Goal: Ask a question: Seek information or help from site administrators or community

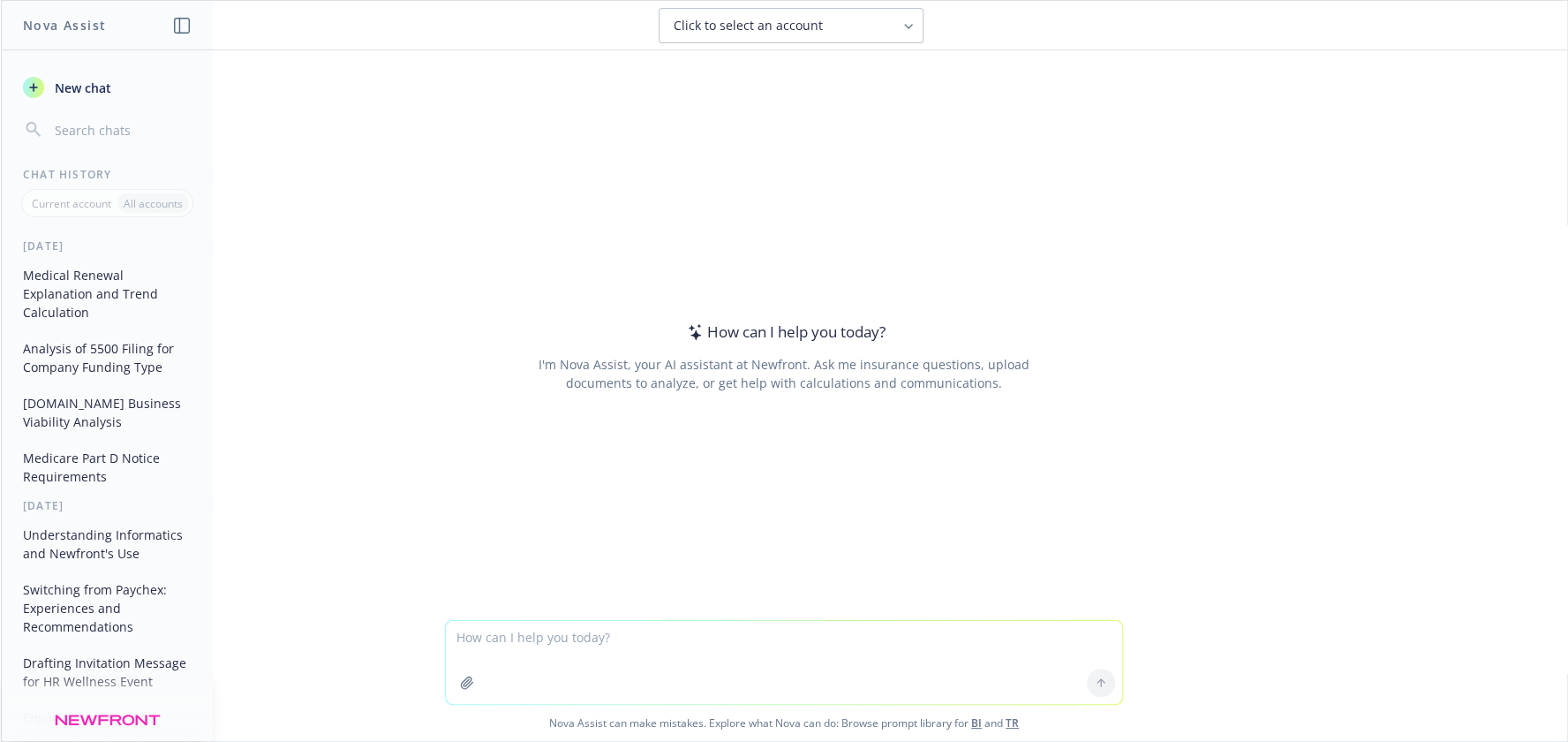
drag, startPoint x: 605, startPoint y: 645, endPoint x: 602, endPoint y: 631, distance: 14.3
click at [600, 637] on textarea at bounding box center [783, 663] width 676 height 83
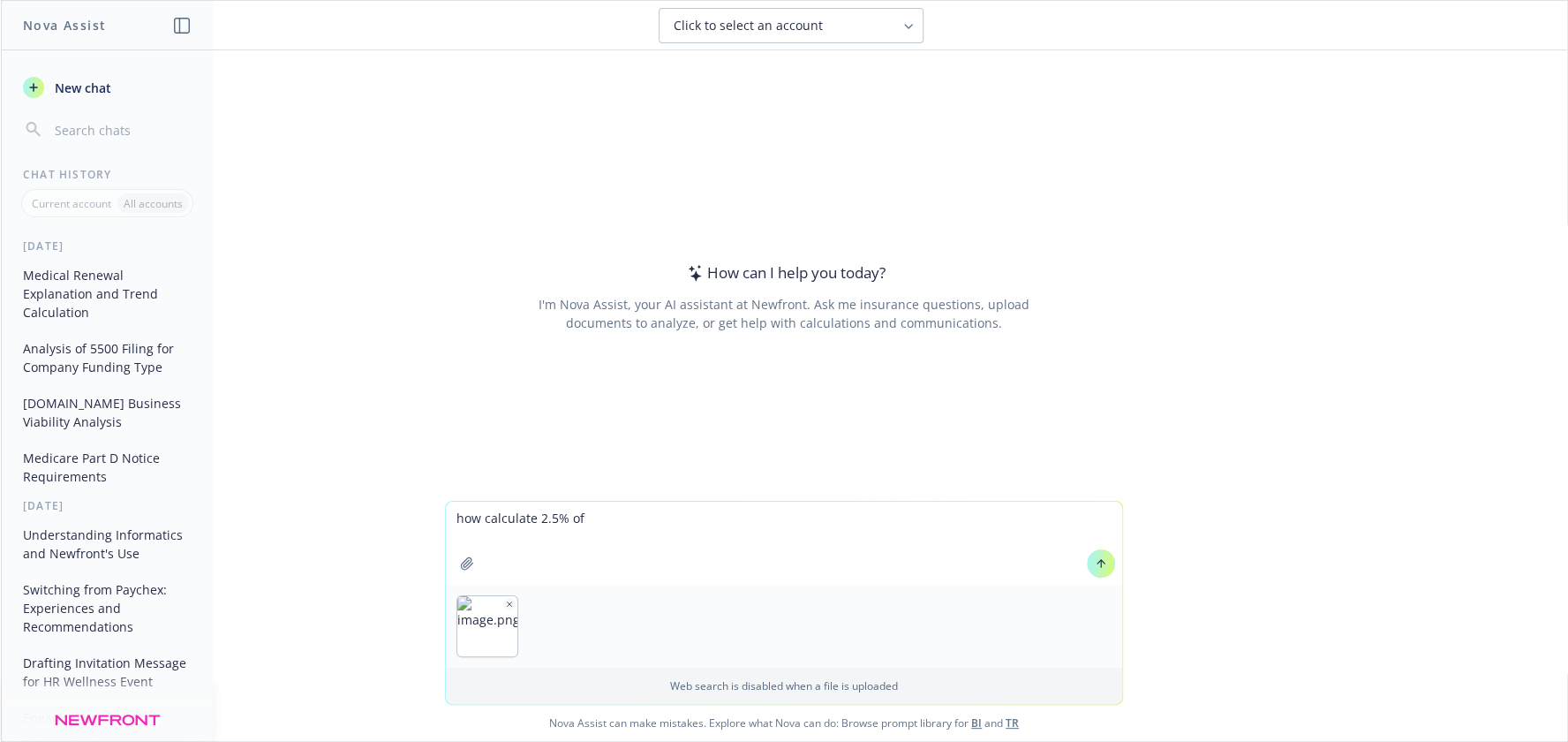
type textarea "how calculate 2.5% of"
click at [1095, 558] on icon at bounding box center [1100, 563] width 12 height 12
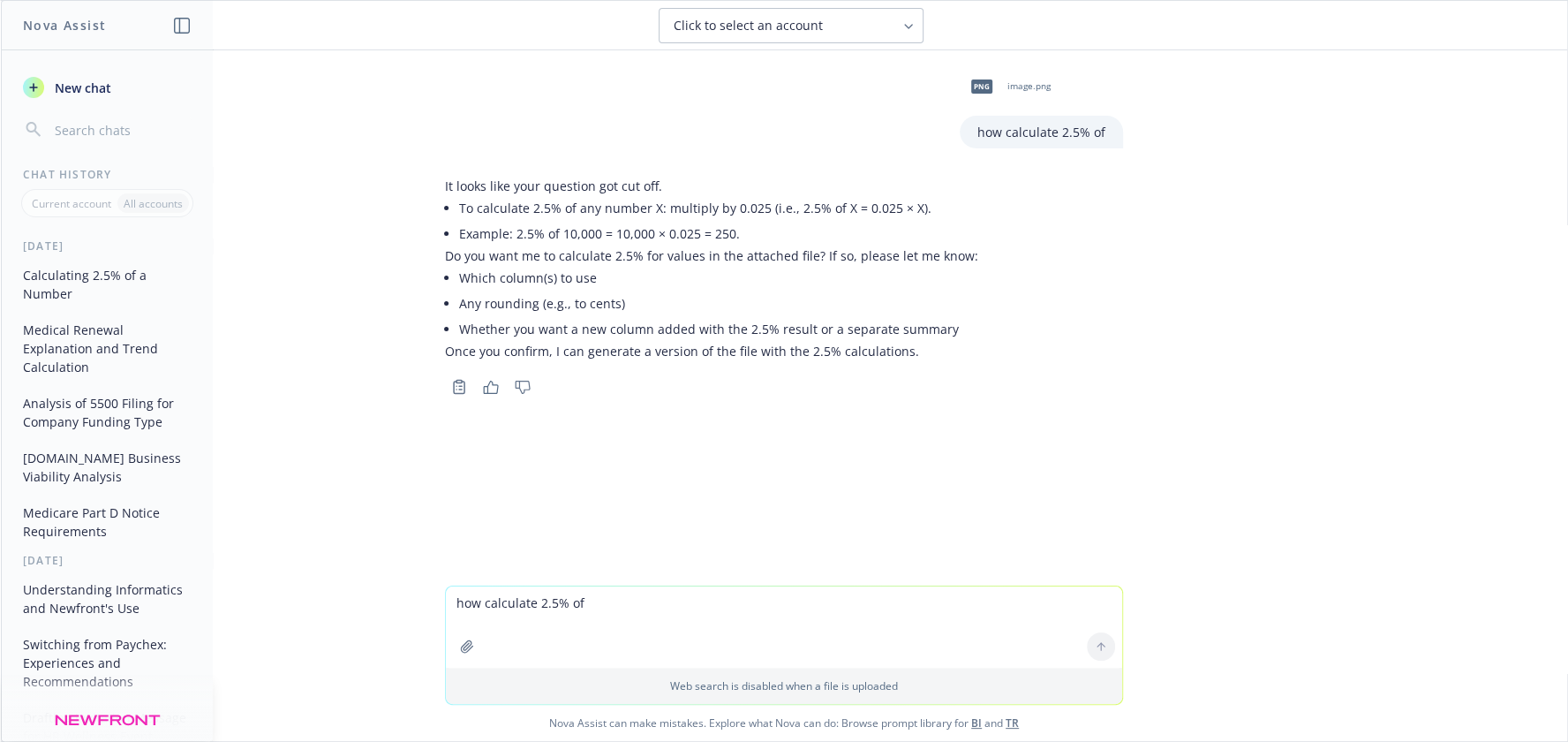
click at [621, 652] on textarea "how calculate 2.5% of" at bounding box center [783, 628] width 676 height 81
type textarea "yes"
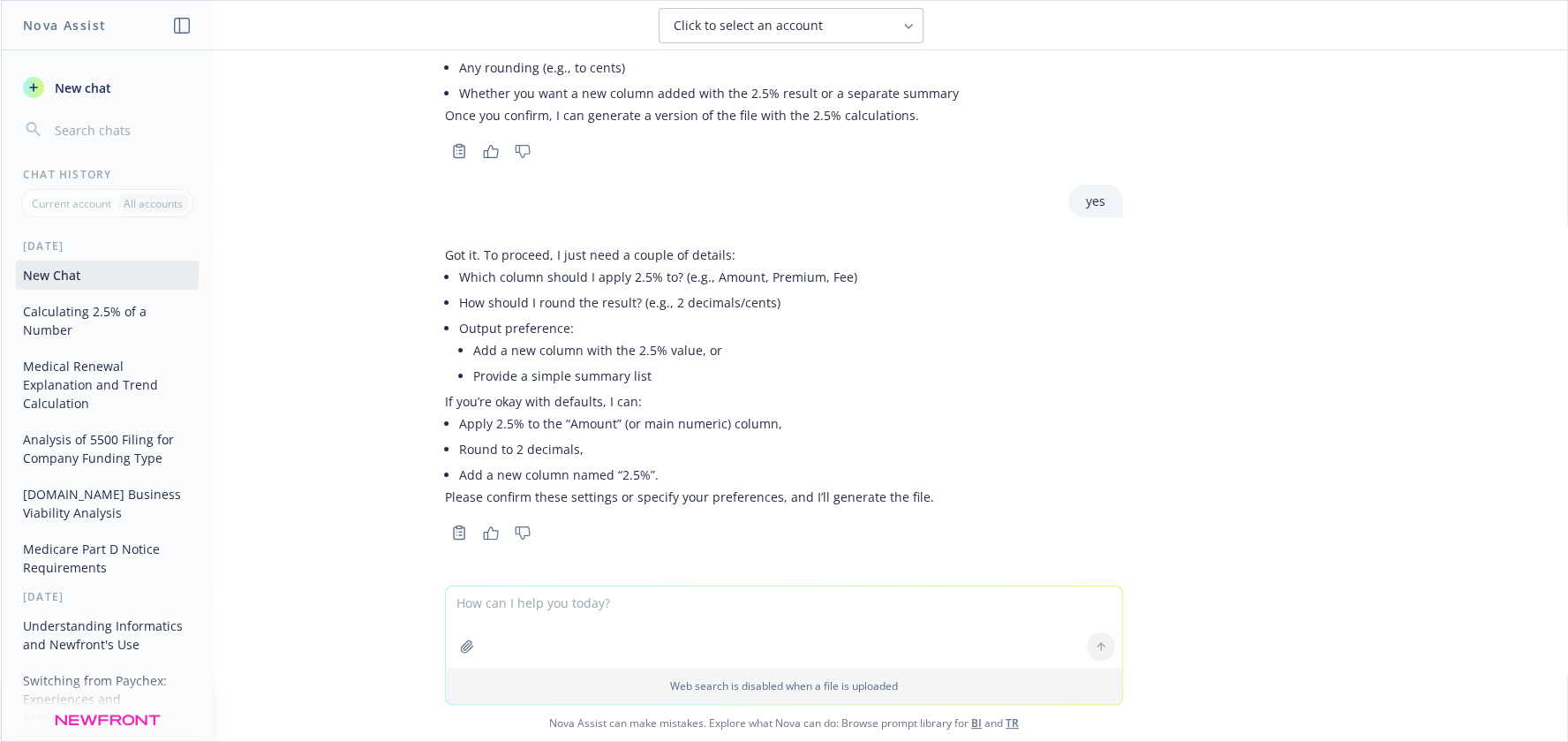
scroll to position [237, 0]
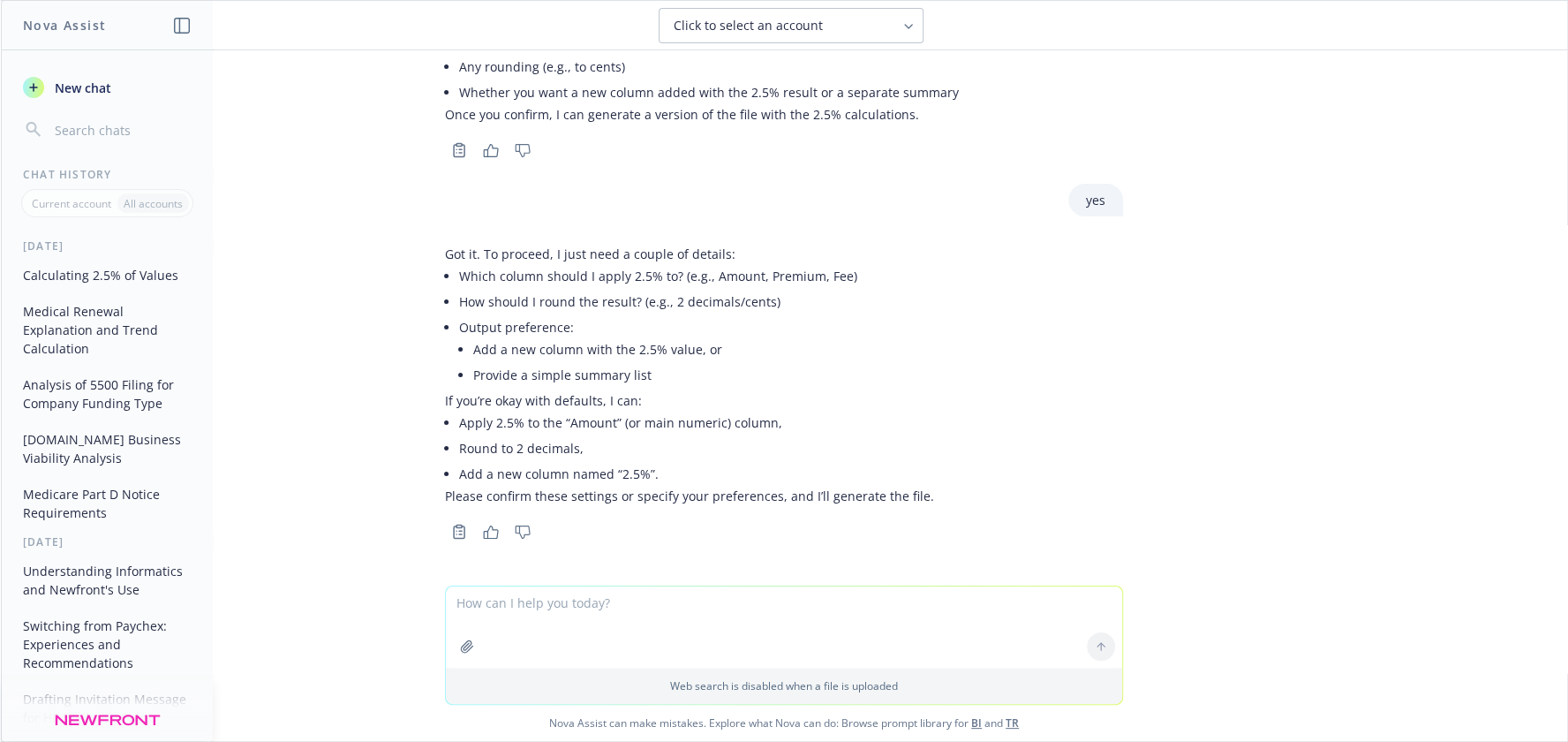
drag, startPoint x: 866, startPoint y: 608, endPoint x: 701, endPoint y: 562, distance: 171.3
click at [862, 608] on textarea at bounding box center [783, 628] width 676 height 81
drag, startPoint x: 628, startPoint y: 498, endPoint x: 635, endPoint y: 548, distance: 50.5
click at [628, 510] on div "Got it. To proceed, I just need a couple of details: Which column should I appl…" at bounding box center [689, 376] width 489 height 275
click at [1045, 458] on div "Got it. To proceed, I just need a couple of details: Which column should I appl…" at bounding box center [783, 376] width 678 height 275
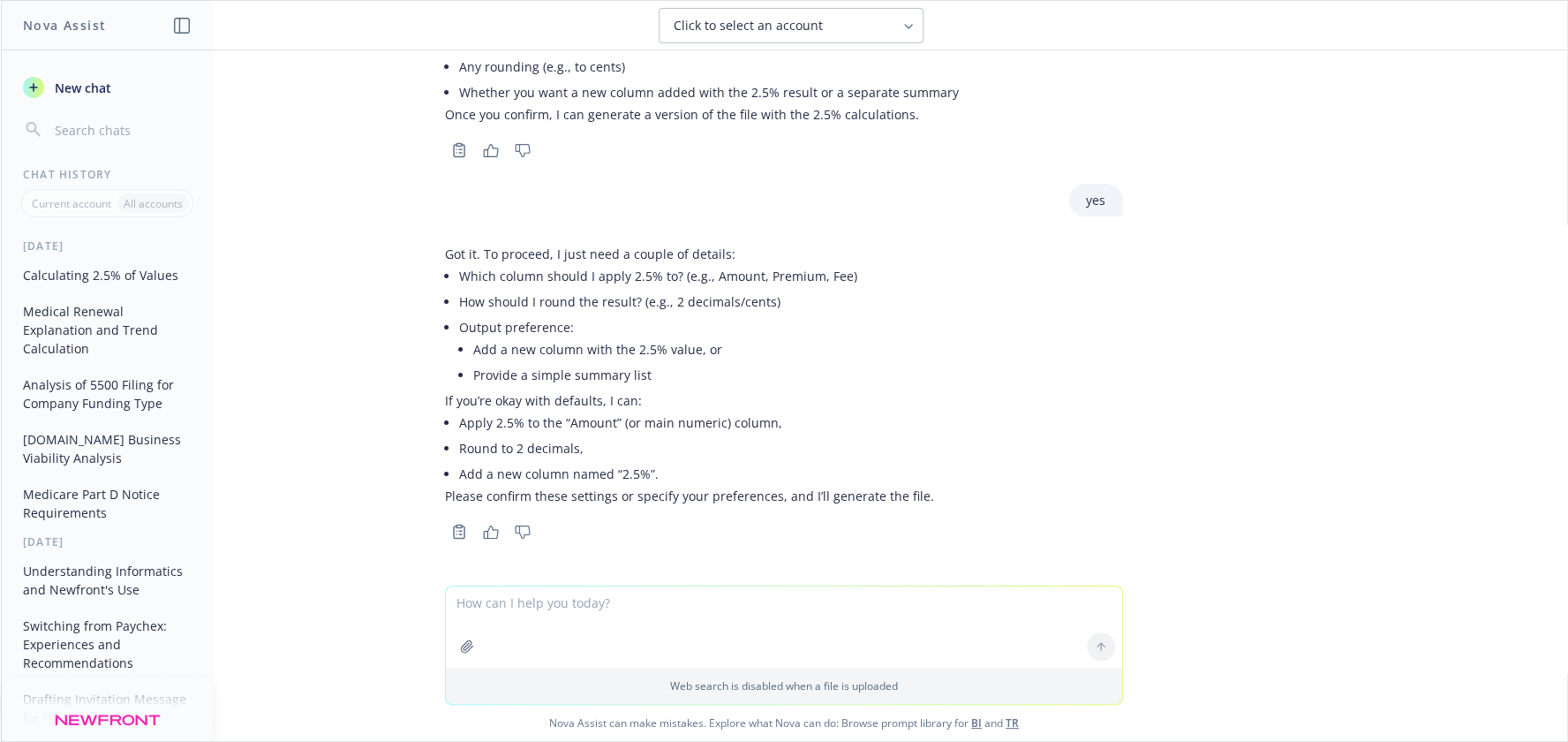
click at [812, 345] on li "Add a new column with the 2.5% value, or" at bounding box center [704, 350] width 461 height 26
click at [637, 611] on textarea at bounding box center [783, 628] width 676 height 81
type textarea "just give me the amount"
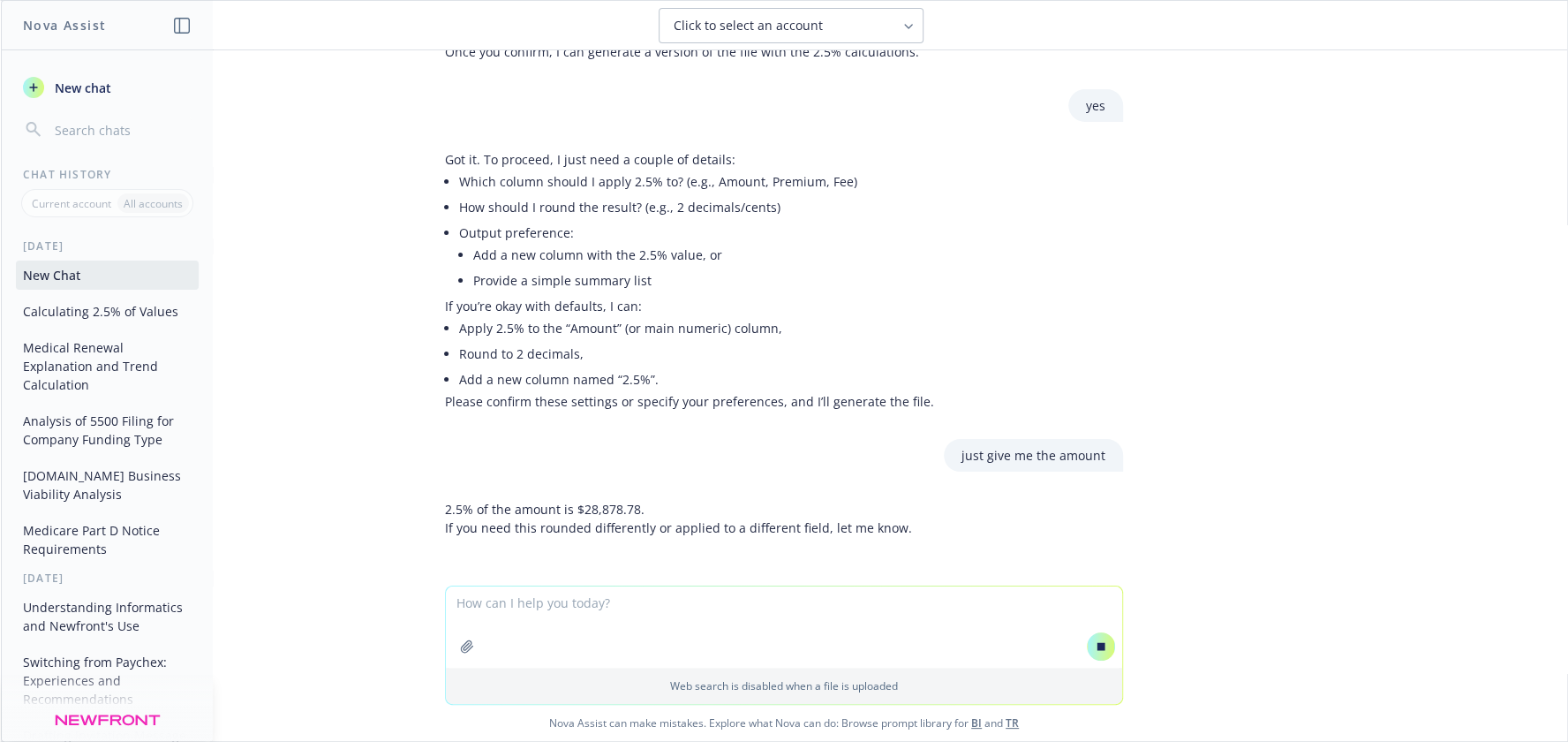
scroll to position [394, 0]
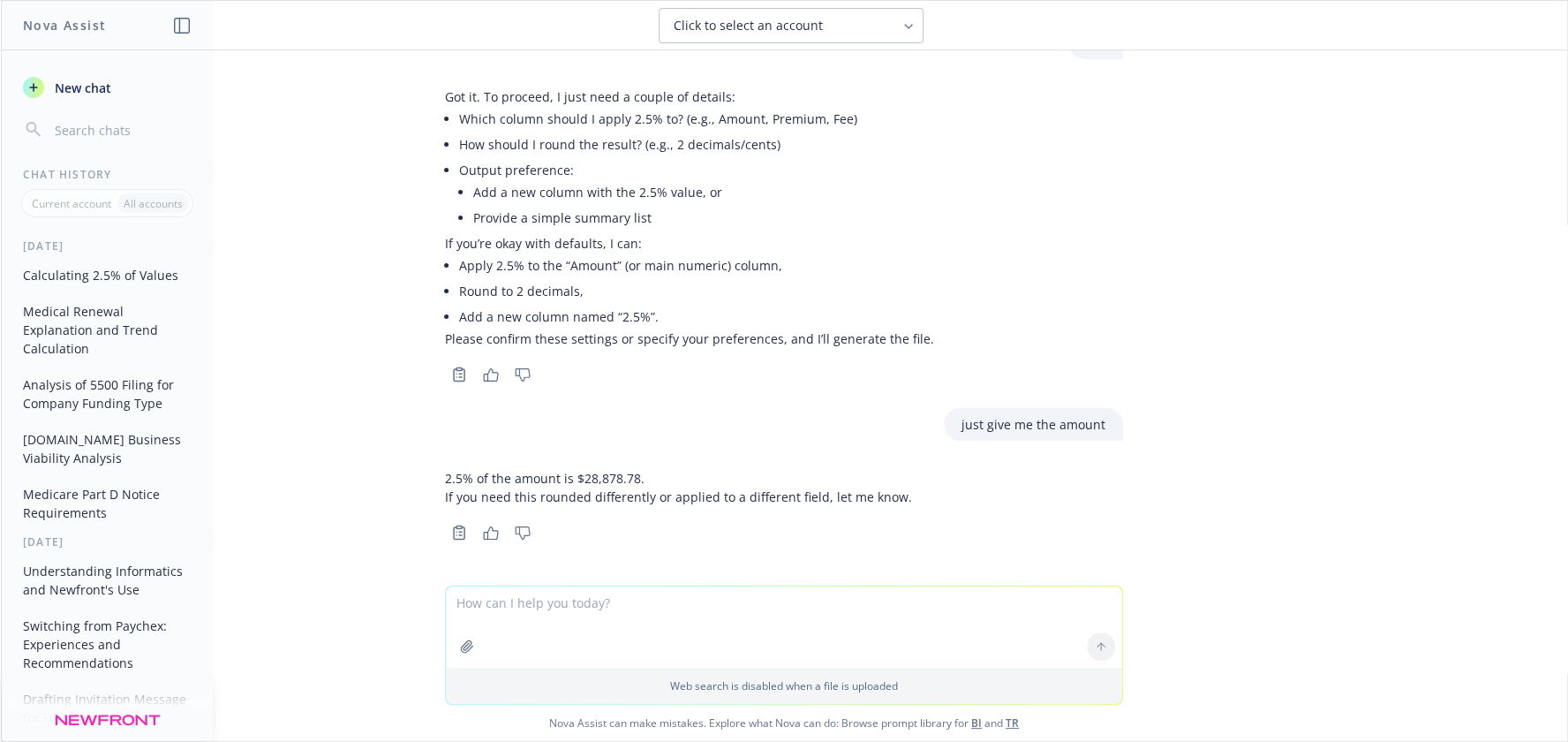
drag, startPoint x: 1110, startPoint y: 93, endPoint x: 1122, endPoint y: 83, distance: 15.6
click at [1111, 93] on div "Got it. To proceed, I just need a couple of details: Which column should I appl…" at bounding box center [784, 233] width 707 height 306
click at [733, 605] on textarea at bounding box center [783, 628] width 676 height 81
click at [626, 472] on p "2.5% of the amount is $28,878.78." at bounding box center [678, 478] width 467 height 18
drag, startPoint x: 624, startPoint y: 472, endPoint x: 561, endPoint y: 474, distance: 63.0
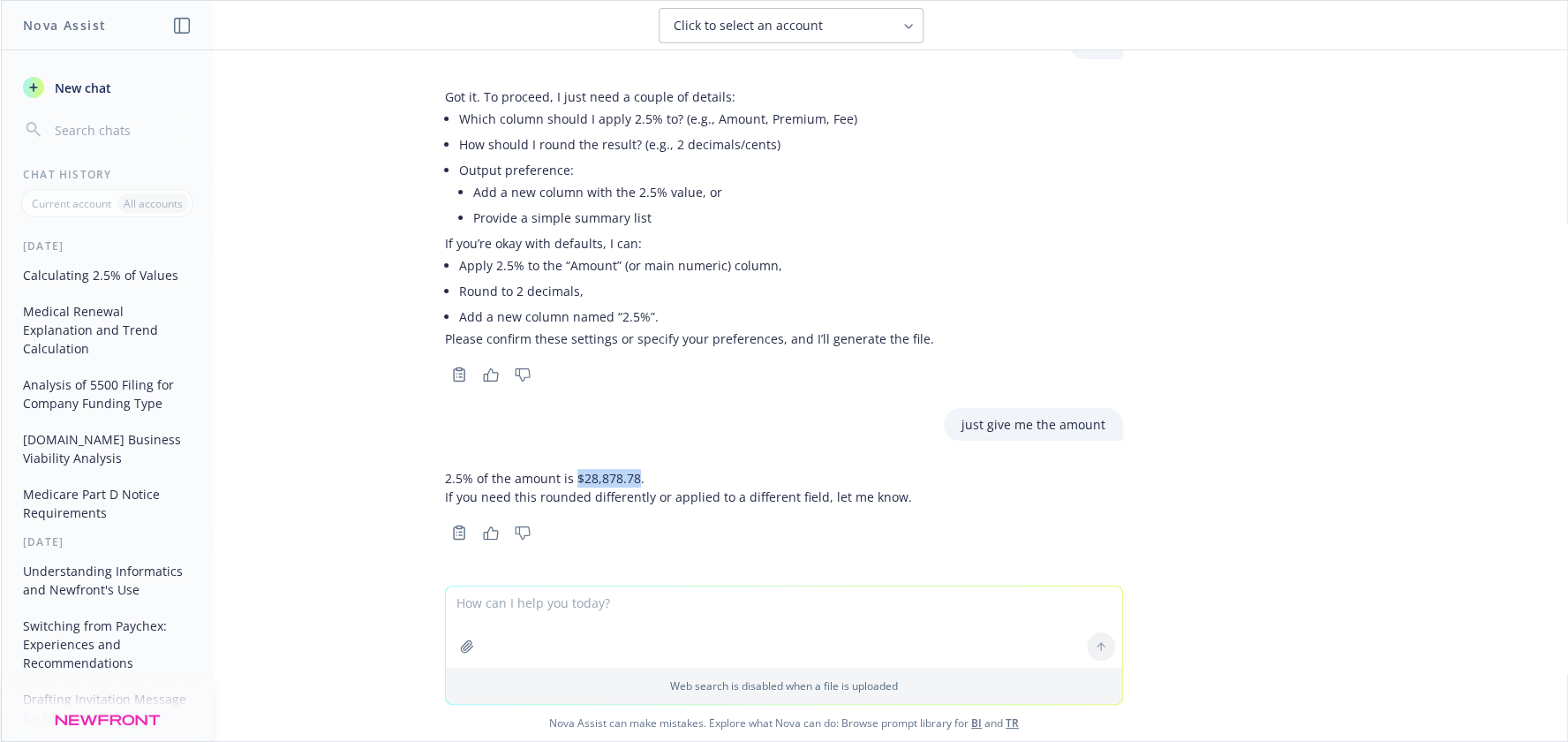
click at [561, 474] on p "2.5% of the amount is $28,878.78." at bounding box center [678, 478] width 467 height 18
click at [624, 620] on textarea at bounding box center [783, 628] width 676 height 81
click at [614, 621] on textarea at bounding box center [783, 628] width 676 height 81
click at [95, 328] on button "Medical Renewal Explanation and Trend Calculation" at bounding box center [107, 330] width 183 height 66
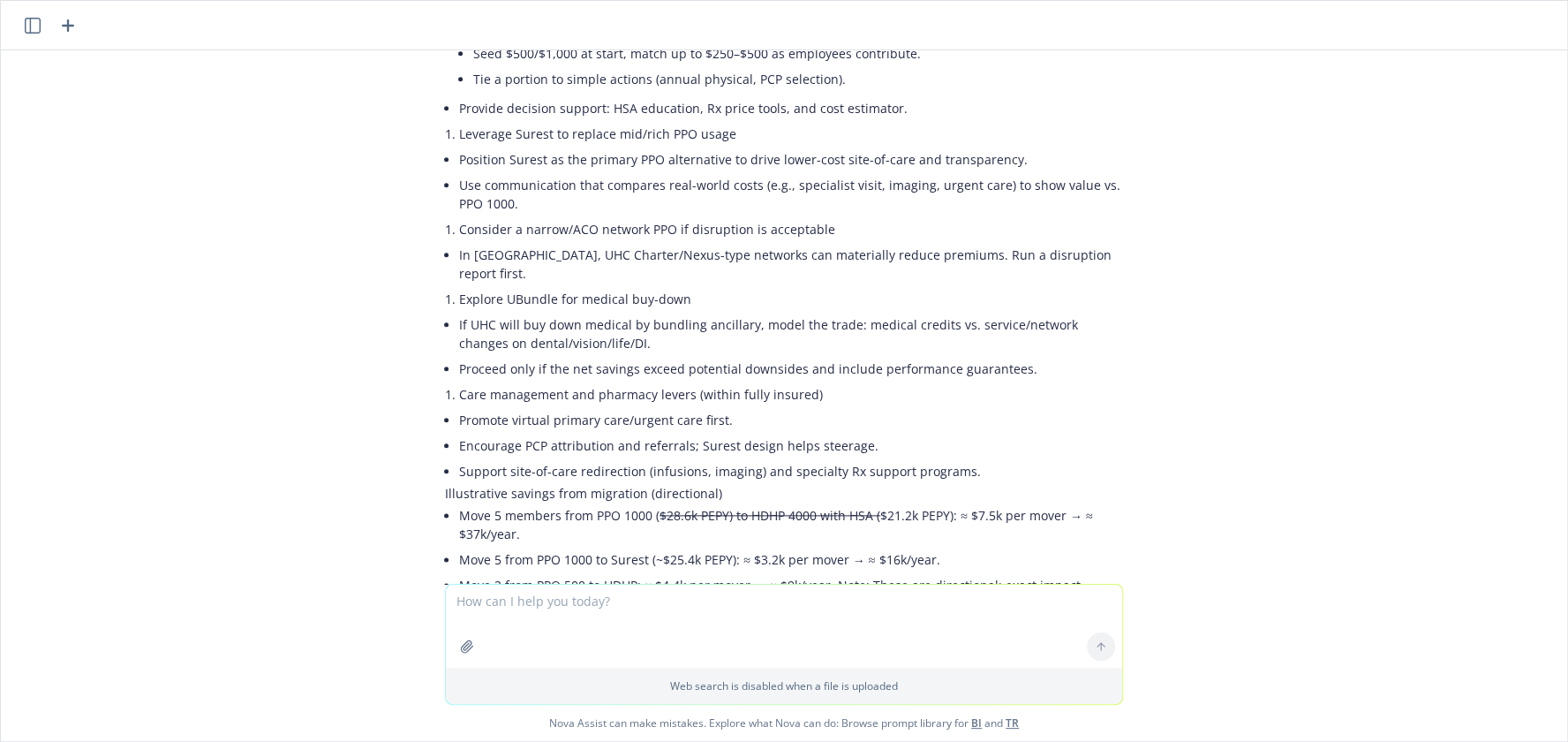
scroll to position [6793, 0]
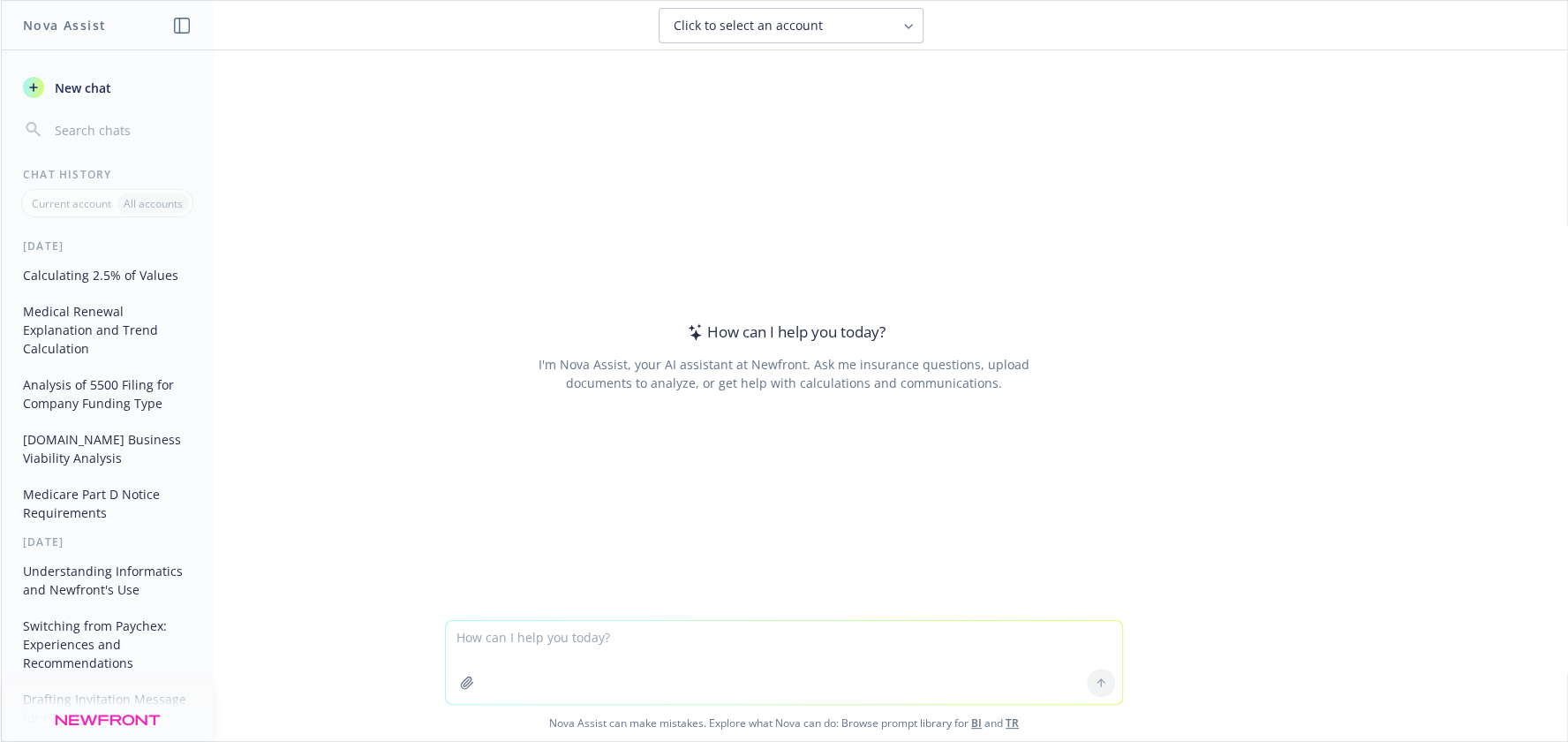
click at [75, 281] on button "Calculating 2.5% of Values" at bounding box center [107, 275] width 183 height 30
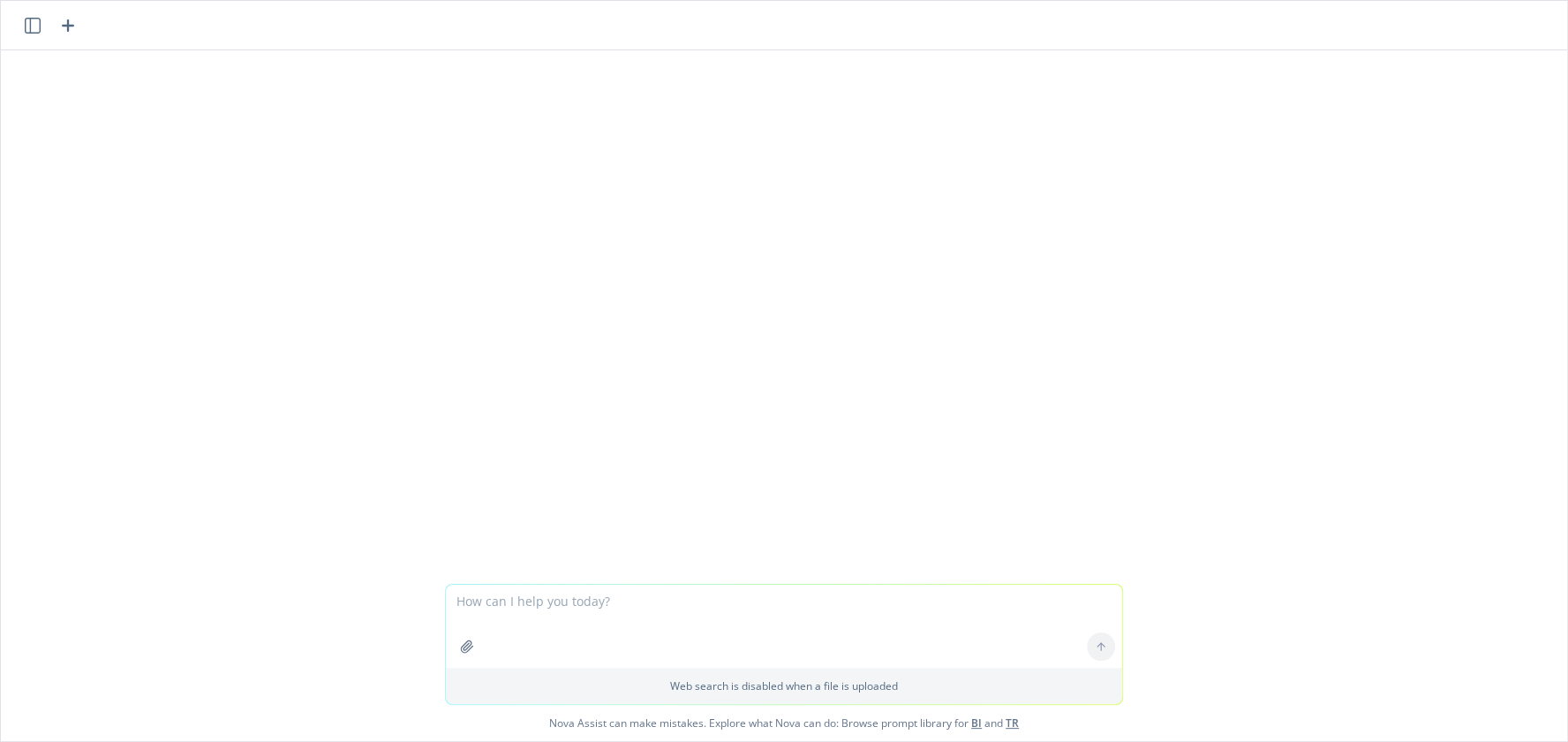
scroll to position [397, 0]
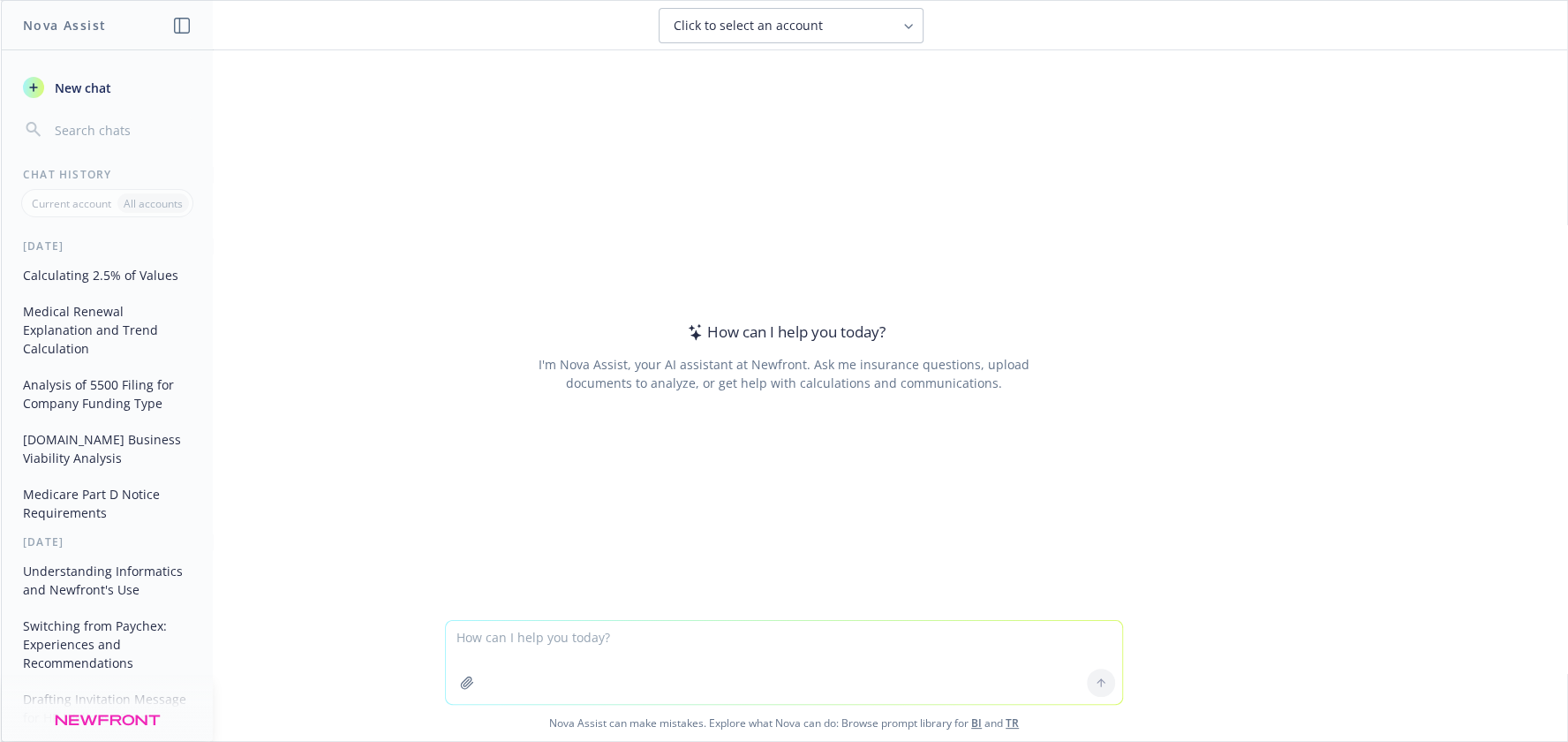
click at [87, 339] on button "Medical Renewal Explanation and Trend Calculation" at bounding box center [107, 330] width 183 height 66
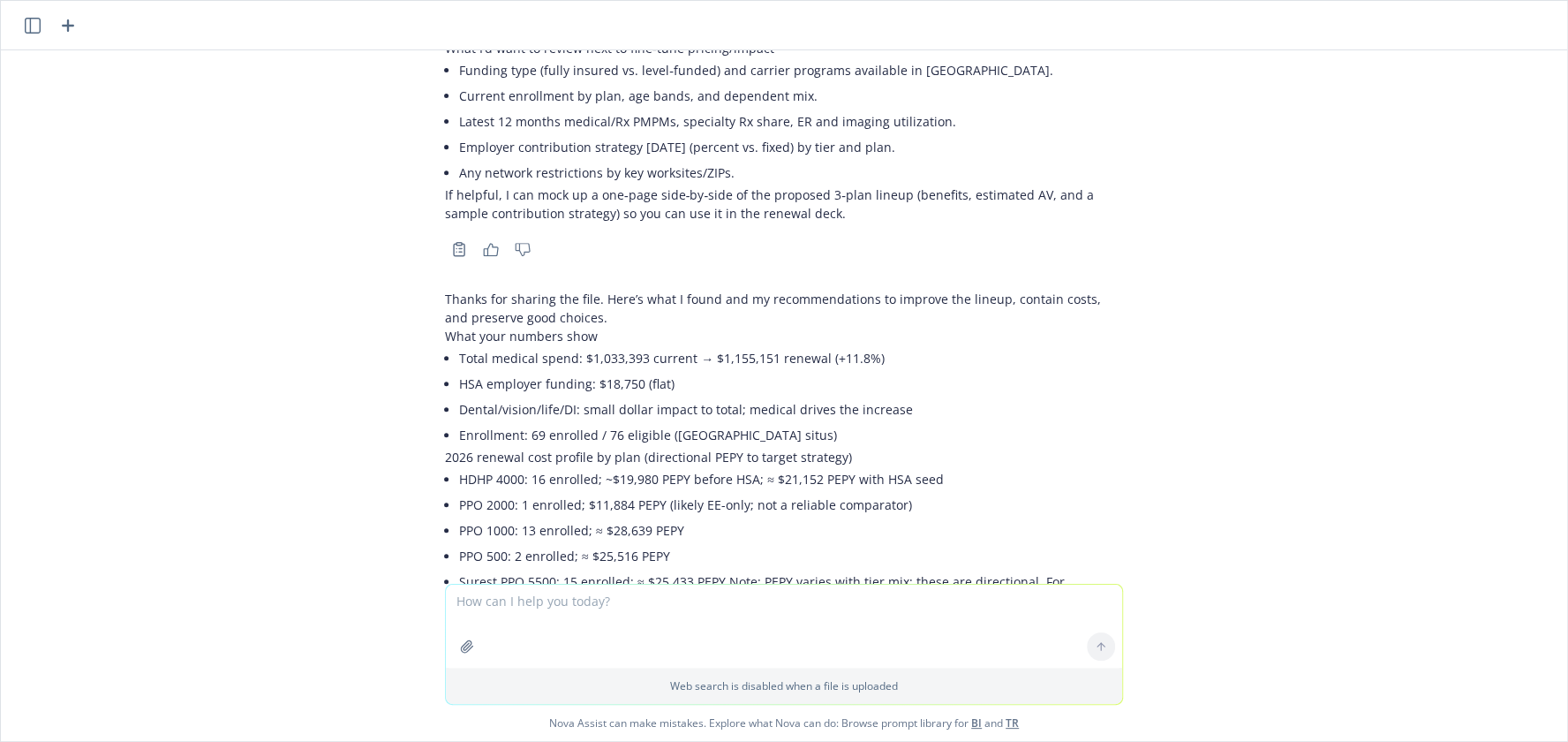
scroll to position [5876, 0]
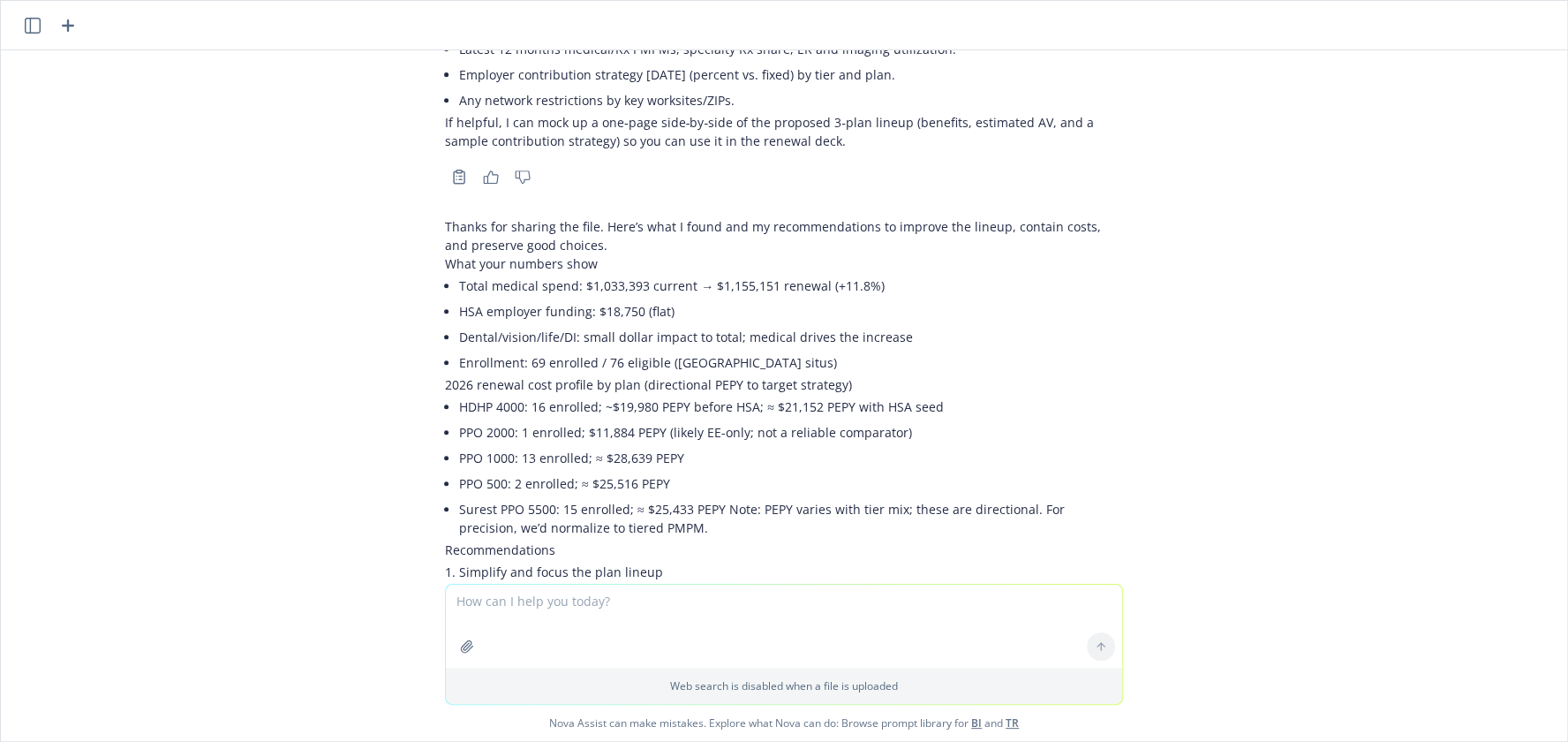
click at [524, 632] on li "Base: HDHP 4000 with HSA" at bounding box center [798, 645] width 650 height 26
drag, startPoint x: 460, startPoint y: 439, endPoint x: 641, endPoint y: 437, distance: 181.0
click at [641, 632] on li "Base: HDHP 4000 with HSA" at bounding box center [798, 645] width 650 height 26
click at [528, 658] on li "Value PPO: Surest PPO 5500 (predictable copays + steerage)" at bounding box center [798, 671] width 650 height 26
drag, startPoint x: 462, startPoint y: 464, endPoint x: 835, endPoint y: 462, distance: 373.0
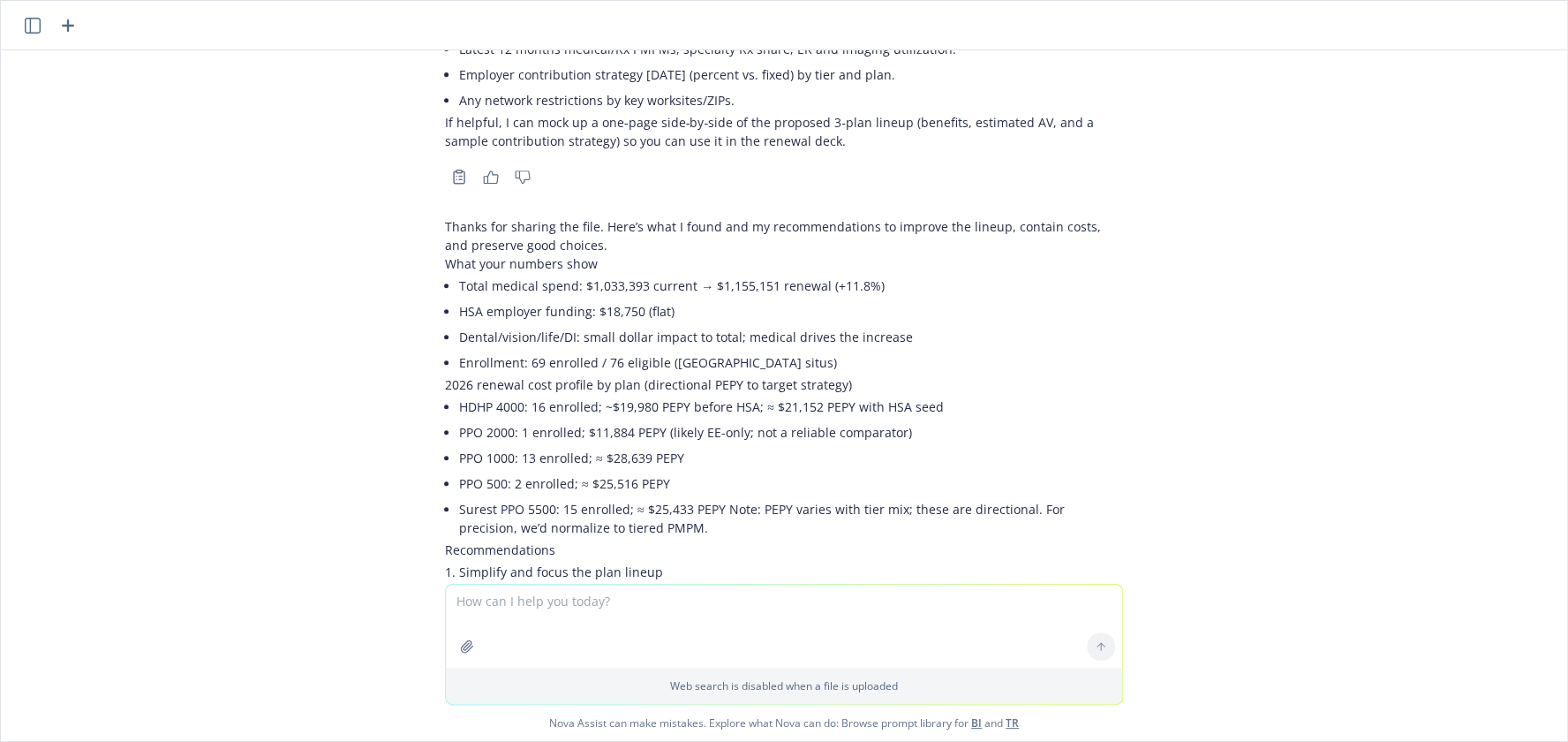
click at [835, 658] on li "Value PPO: Surest PPO 5500 (predictable copays + steerage)" at bounding box center [798, 671] width 650 height 26
click at [780, 684] on li "Optional rich buy-up for transition: PPO 1000 (consider [MEDICAL_DATA] in Year …" at bounding box center [798, 697] width 650 height 26
drag, startPoint x: 683, startPoint y: 480, endPoint x: 921, endPoint y: 476, distance: 238.0
click at [921, 684] on li "Optional rich buy-up for transition: PPO 1000 (consider [MEDICAL_DATA] in Year …" at bounding box center [798, 697] width 650 height 26
click at [861, 628] on textarea at bounding box center [783, 627] width 676 height 83
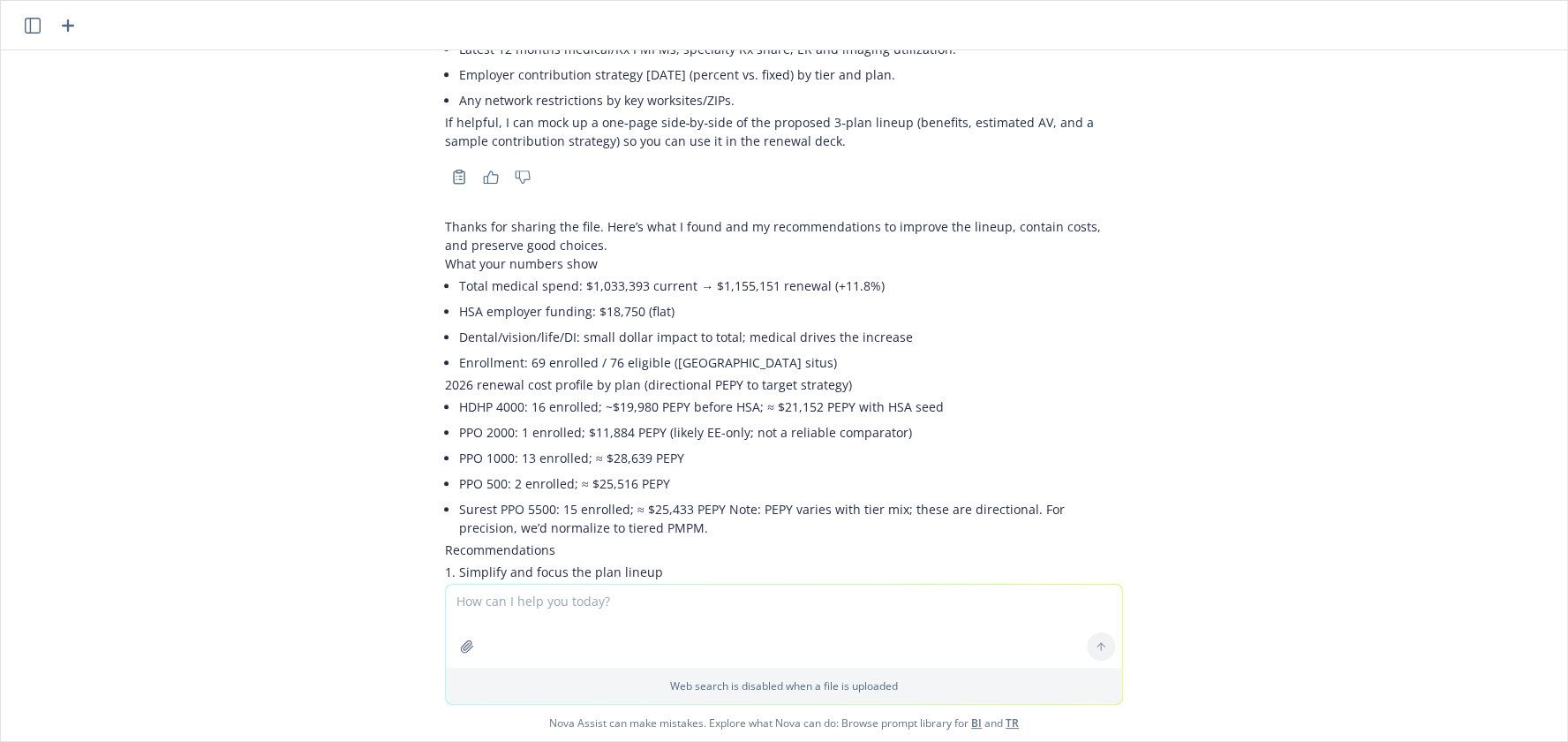
click at [841, 713] on li "Why: Reduces adverse selection, concentrates members into better-priced options…" at bounding box center [791, 726] width 664 height 26
click at [1430, 583] on div "Use the underwriter's message about why he wasn't able to reduce the medical re…" at bounding box center [784, 317] width 1566 height 533
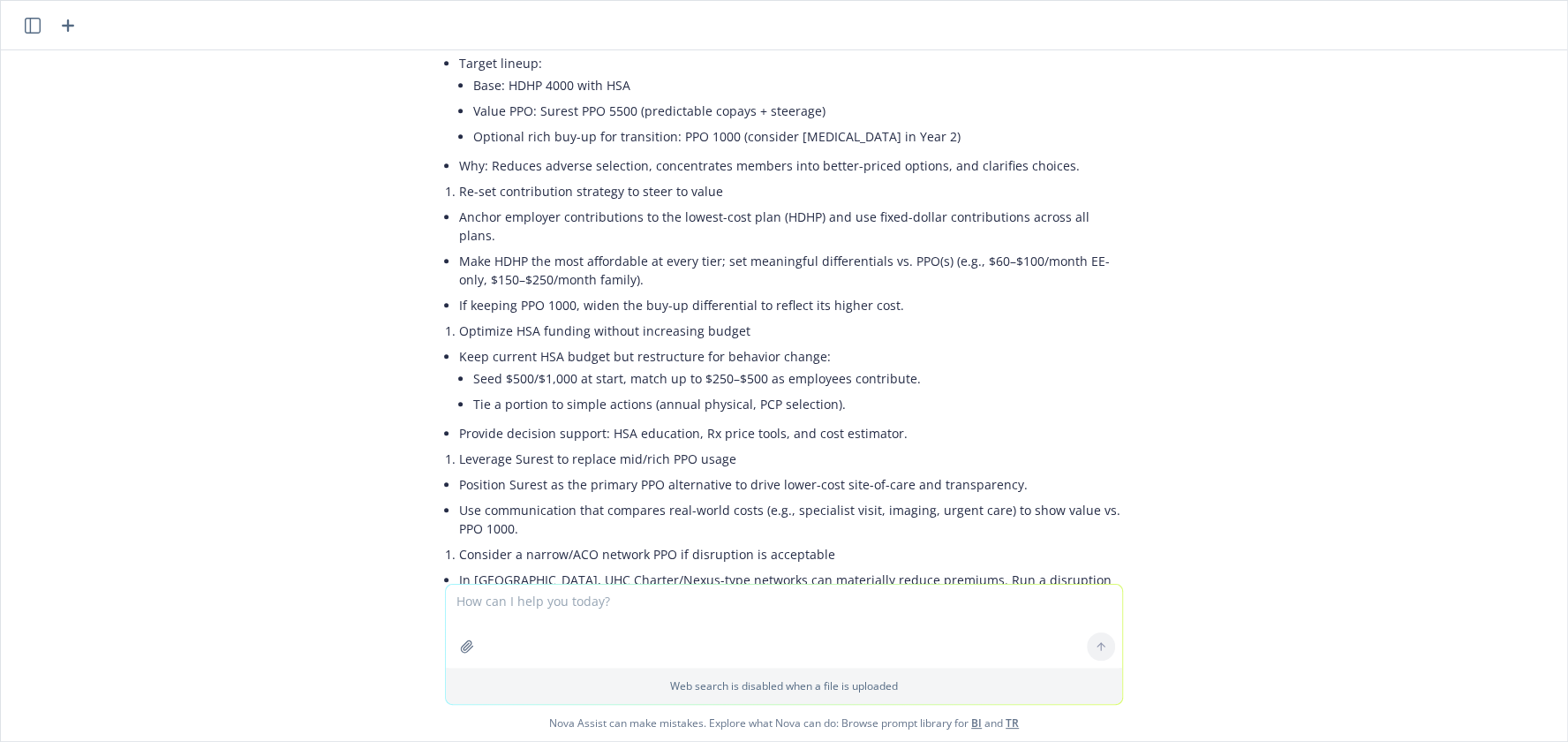
scroll to position [6448, 0]
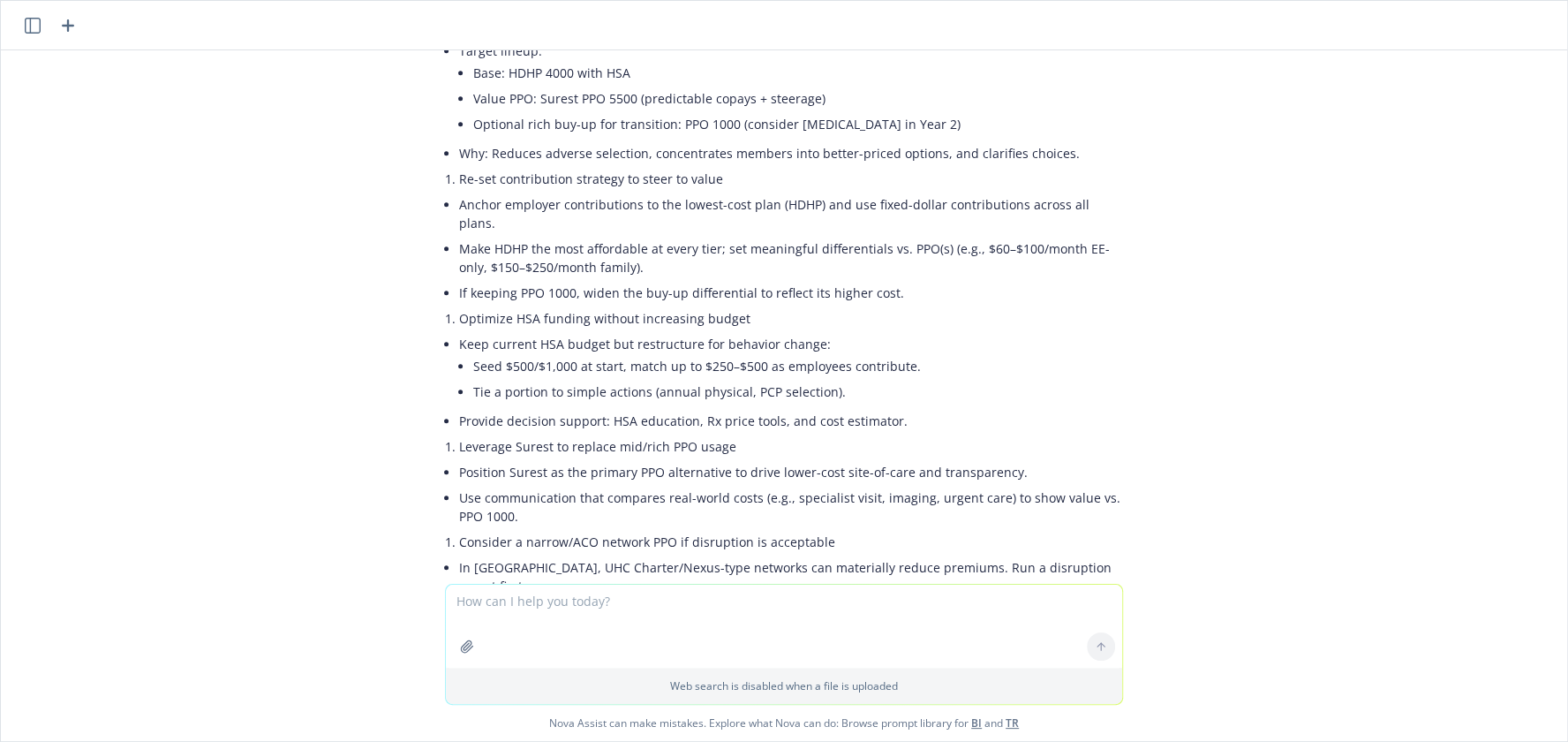
drag, startPoint x: 461, startPoint y: 365, endPoint x: 470, endPoint y: 391, distance: 27.5
click at [472, 599] on li "Explore UBundle for medical buy-down" at bounding box center [791, 612] width 664 height 26
click at [617, 625] on li "If UHC will buy down medical by bundling ancillary, model the trade: medical cr…" at bounding box center [791, 647] width 664 height 44
click at [687, 625] on li "If UHC will buy down medical by bundling ancillary, model the trade: medical cr…" at bounding box center [791, 647] width 664 height 44
drag, startPoint x: 651, startPoint y: 387, endPoint x: 754, endPoint y: 396, distance: 103.4
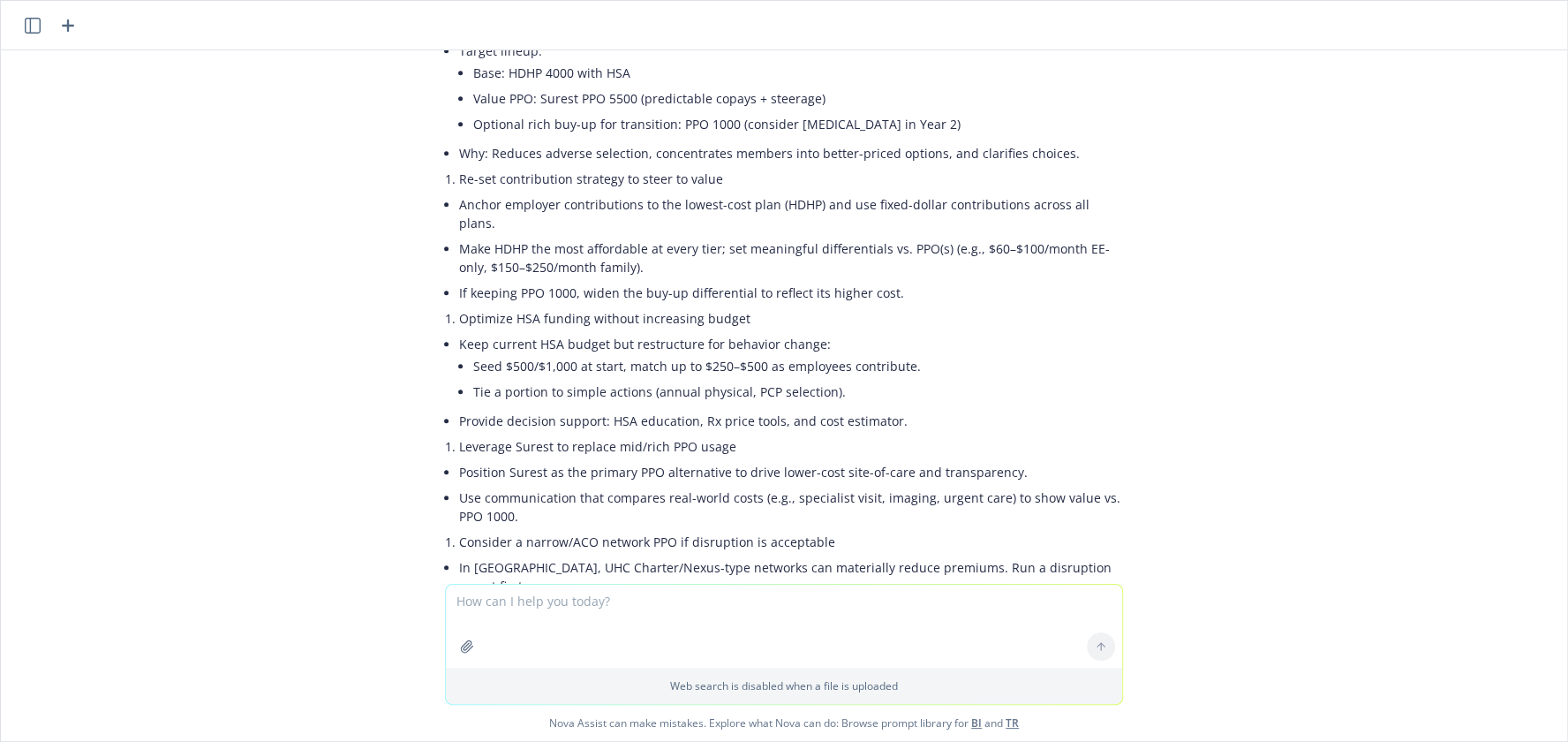
click at [754, 625] on li "If UHC will buy down medical by bundling ancillary, model the trade: medical cr…" at bounding box center [791, 647] width 664 height 44
click at [807, 625] on li "If UHC will buy down medical by bundling ancillary, model the trade: medical cr…" at bounding box center [791, 647] width 664 height 44
click at [930, 625] on li "If UHC will buy down medical by bundling ancillary, model the trade: medical cr…" at bounding box center [791, 647] width 664 height 44
drag, startPoint x: 600, startPoint y: 414, endPoint x: 605, endPoint y: 396, distance: 18.7
click at [605, 625] on li "If UHC will buy down medical by bundling ancillary, model the trade: medical cr…" at bounding box center [791, 647] width 664 height 44
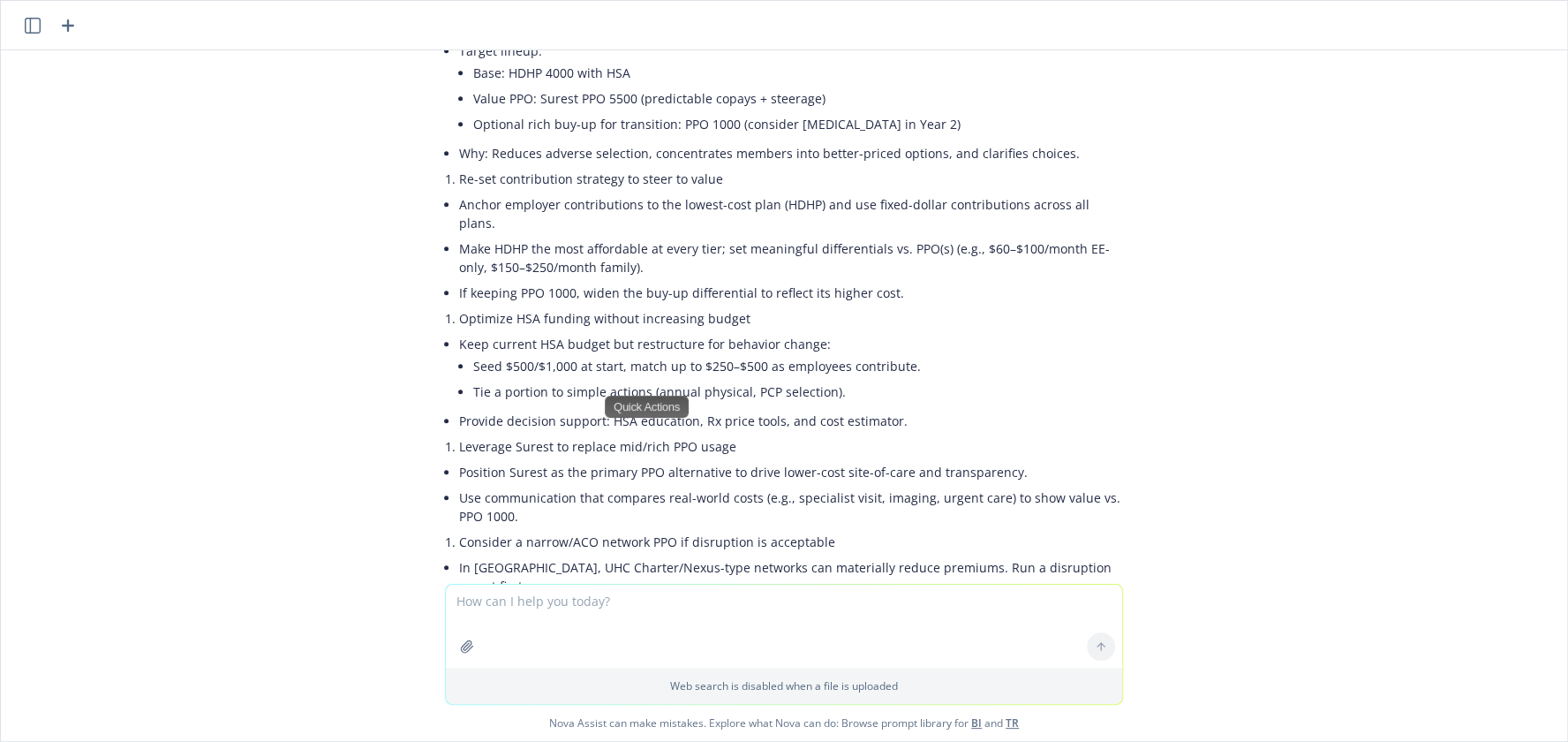
drag, startPoint x: 720, startPoint y: 430, endPoint x: 769, endPoint y: 442, distance: 50.4
click at [721, 669] on li "Proceed only if the net savings exceed potential downsides and include performa…" at bounding box center [791, 682] width 664 height 26
drag, startPoint x: 732, startPoint y: 443, endPoint x: 434, endPoint y: 398, distance: 301.4
click at [459, 625] on ul "If UHC will buy down medical by bundling ancillary, model the trade: medical cr…" at bounding box center [791, 660] width 664 height 70
click at [571, 720] on li "Promote virtual primary care/urgent care first." at bounding box center [791, 733] width 664 height 26
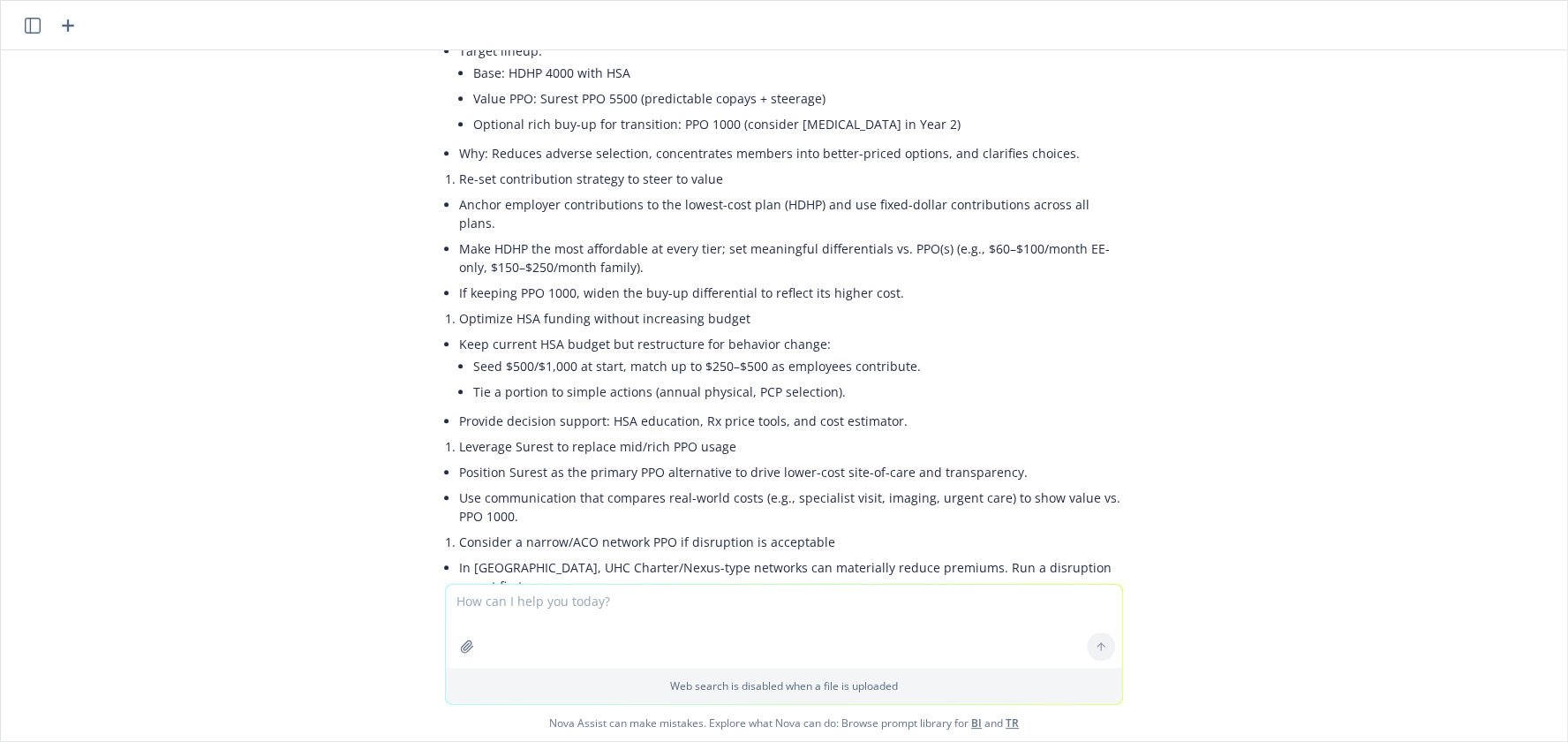
click at [806, 669] on li "Proceed only if the net savings exceed potential downsides and include performa…" at bounding box center [791, 682] width 664 height 26
click at [631, 720] on li "Promote virtual primary care/urgent care first." at bounding box center [791, 733] width 664 height 26
drag, startPoint x: 717, startPoint y: 484, endPoint x: 443, endPoint y: 495, distance: 274.2
click at [445, 495] on div "Thanks for sharing the file. Here’s what I found and my recommendations to impr…" at bounding box center [783, 372] width 678 height 1454
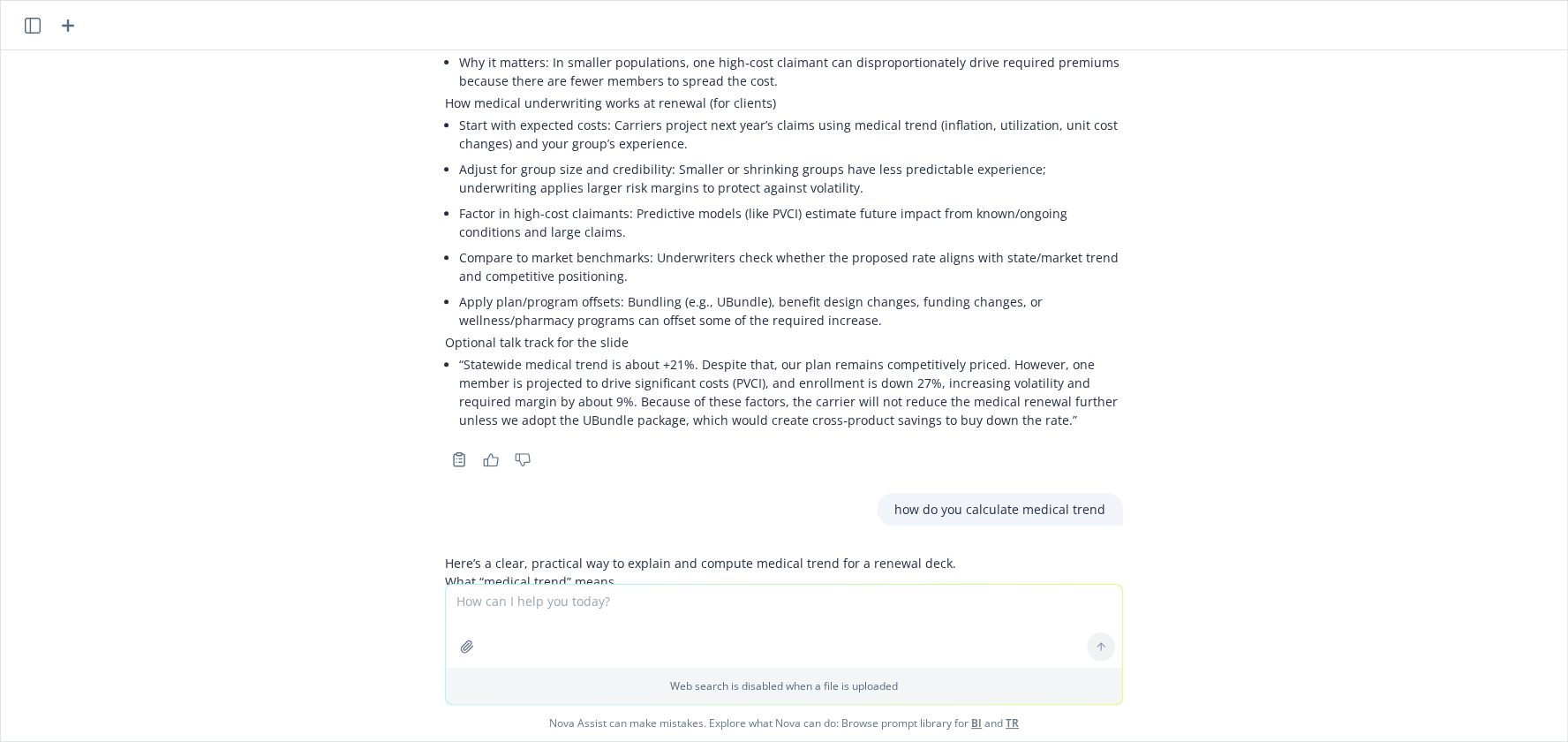
scroll to position [0, 0]
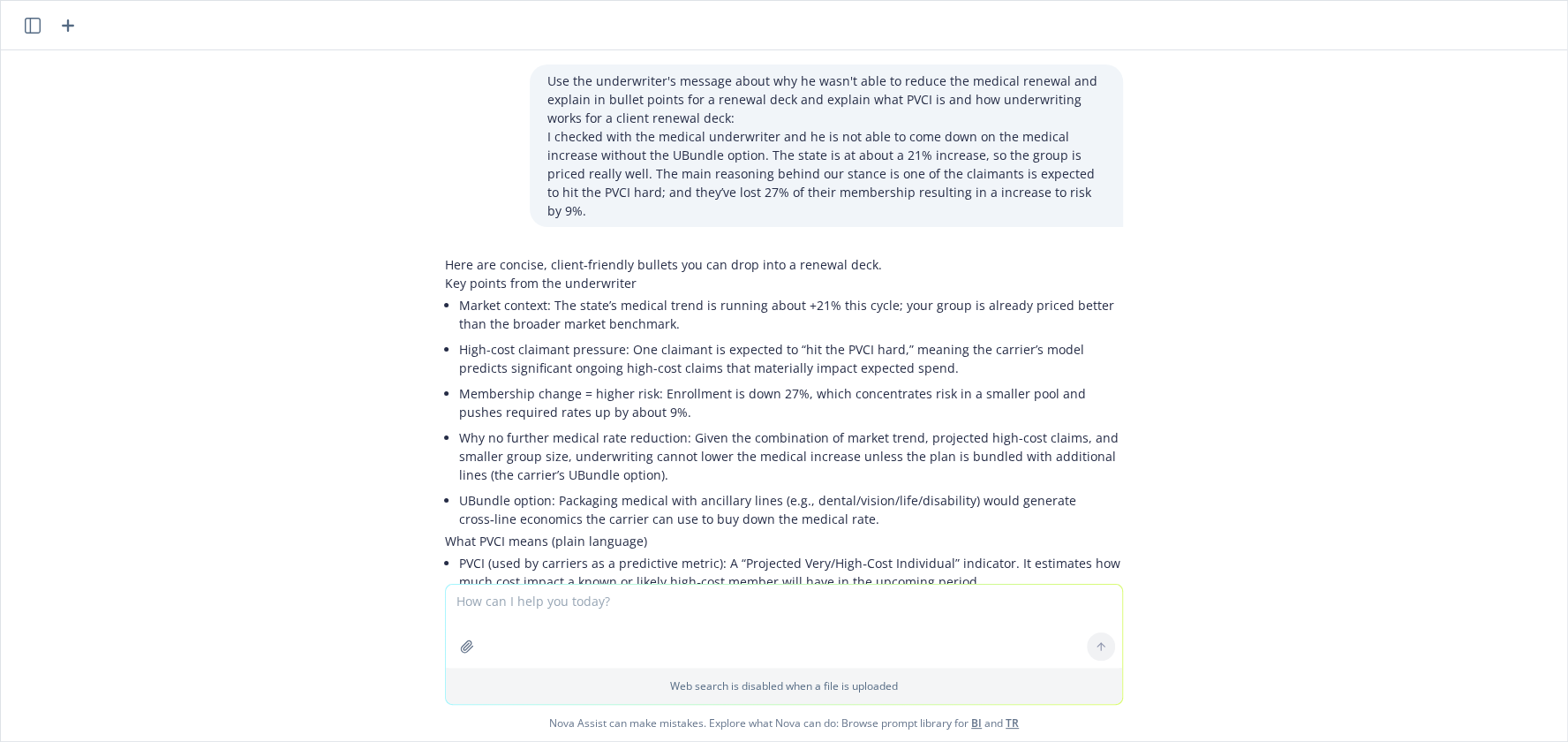
click at [731, 599] on textarea at bounding box center [783, 627] width 676 height 83
drag, startPoint x: 751, startPoint y: 605, endPoint x: 1562, endPoint y: 302, distance: 865.8
click at [777, 595] on textarea at bounding box center [783, 627] width 676 height 83
click at [595, 130] on p "I checked with the medical underwriter and he is not able to come down on the m…" at bounding box center [826, 174] width 558 height 93
click at [35, 15] on button "button" at bounding box center [32, 25] width 21 height 21
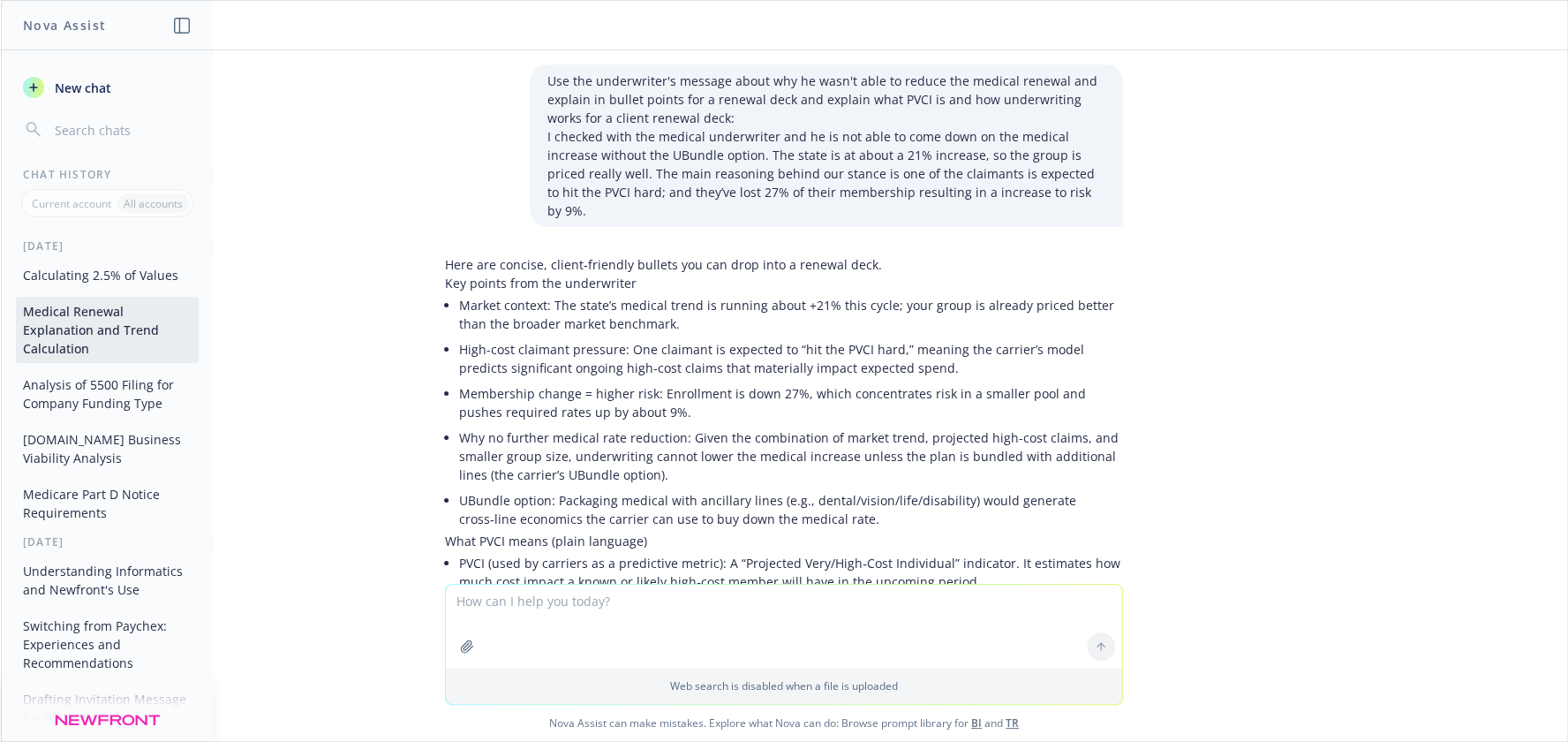
scroll to position [6798, 0]
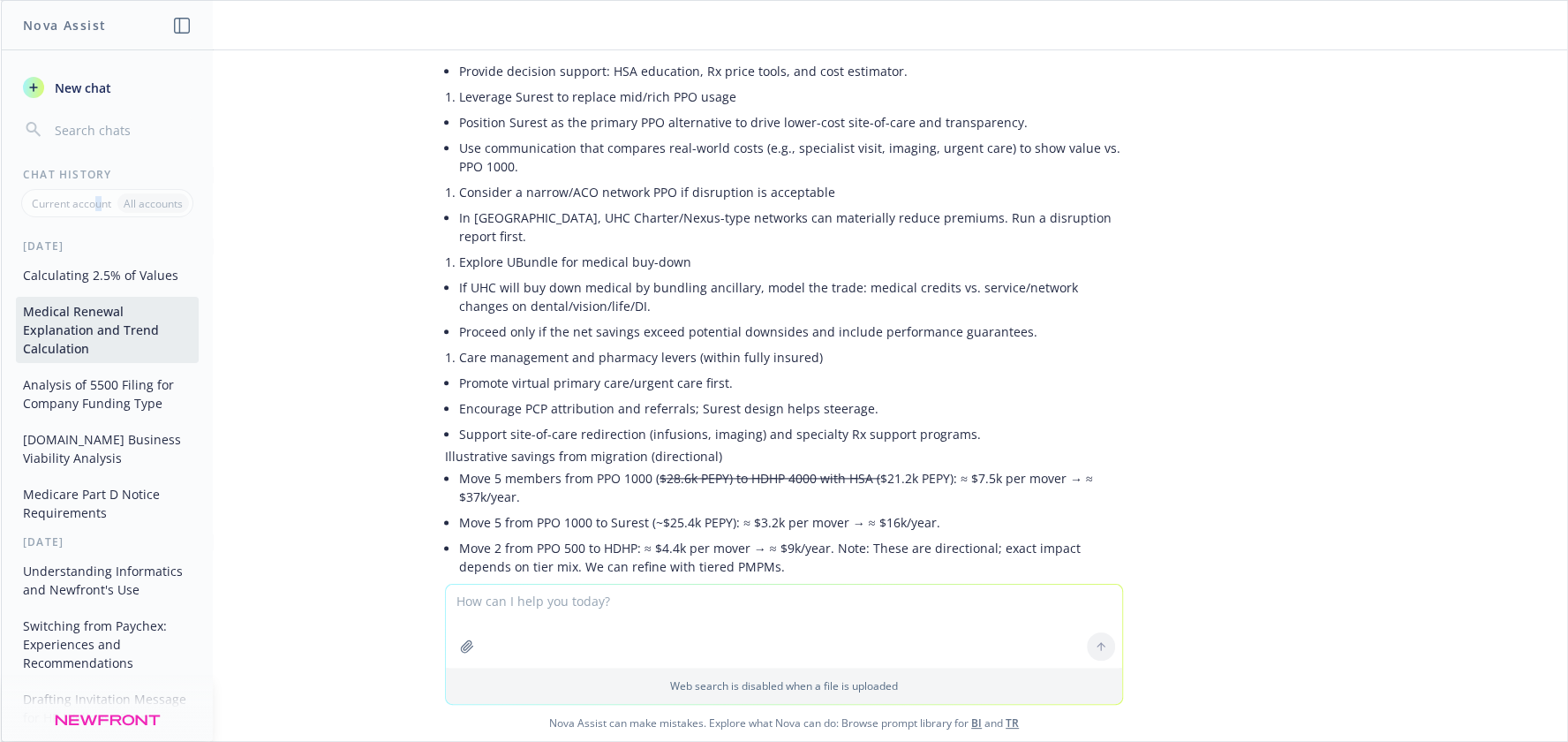
click at [98, 199] on p "Current account" at bounding box center [71, 204] width 79 height 15
click at [341, 609] on div "Web search is disabled when a file is uploaded Nova Assist can make mistakes. E…" at bounding box center [784, 663] width 1566 height 157
click at [763, 617] on textarea at bounding box center [783, 627] width 676 height 83
drag, startPoint x: 765, startPoint y: 617, endPoint x: 1035, endPoint y: 583, distance: 272.1
click at [768, 617] on textarea at bounding box center [783, 627] width 676 height 83
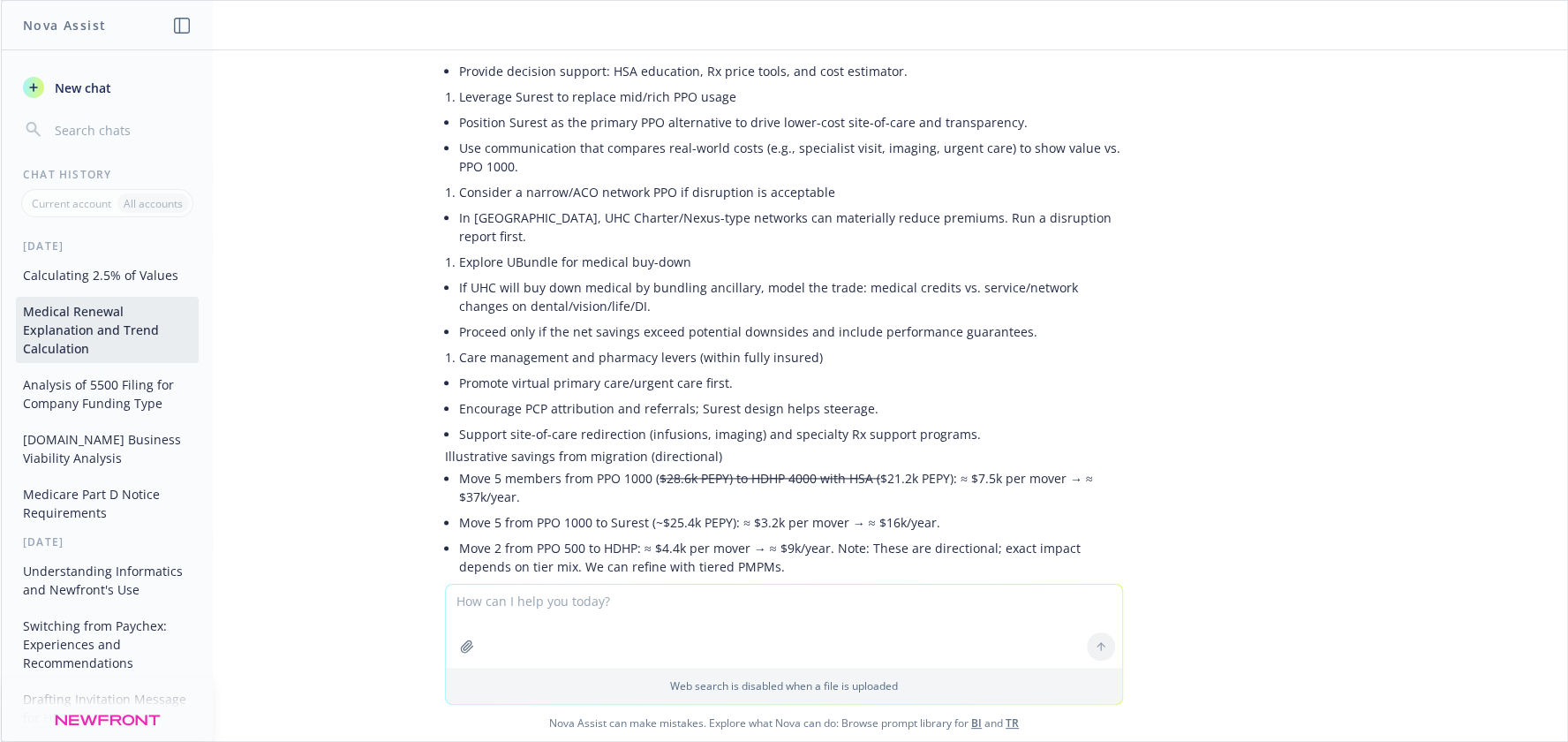
drag, startPoint x: 755, startPoint y: 659, endPoint x: 795, endPoint y: 634, distance: 47.2
click at [757, 659] on textarea at bounding box center [783, 627] width 676 height 83
click at [592, 600] on textarea at bounding box center [783, 627] width 676 height 83
paste textarea "H"
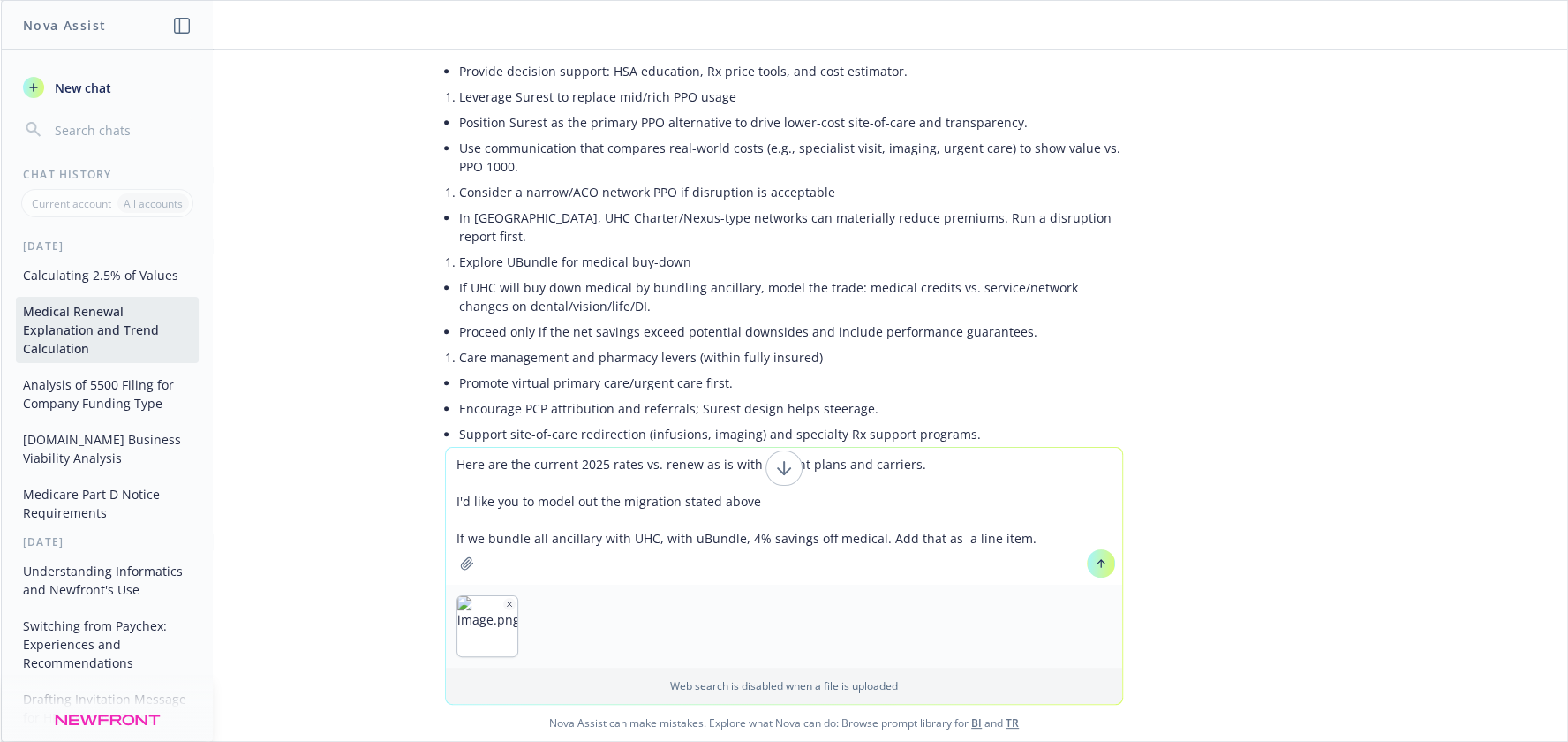
click at [592, 599] on div at bounding box center [783, 627] width 676 height 83
click at [604, 610] on div at bounding box center [783, 627] width 676 height 83
click at [587, 616] on div at bounding box center [783, 627] width 676 height 83
click at [676, 615] on div at bounding box center [783, 627] width 676 height 83
click at [469, 562] on button "button" at bounding box center [467, 563] width 29 height 29
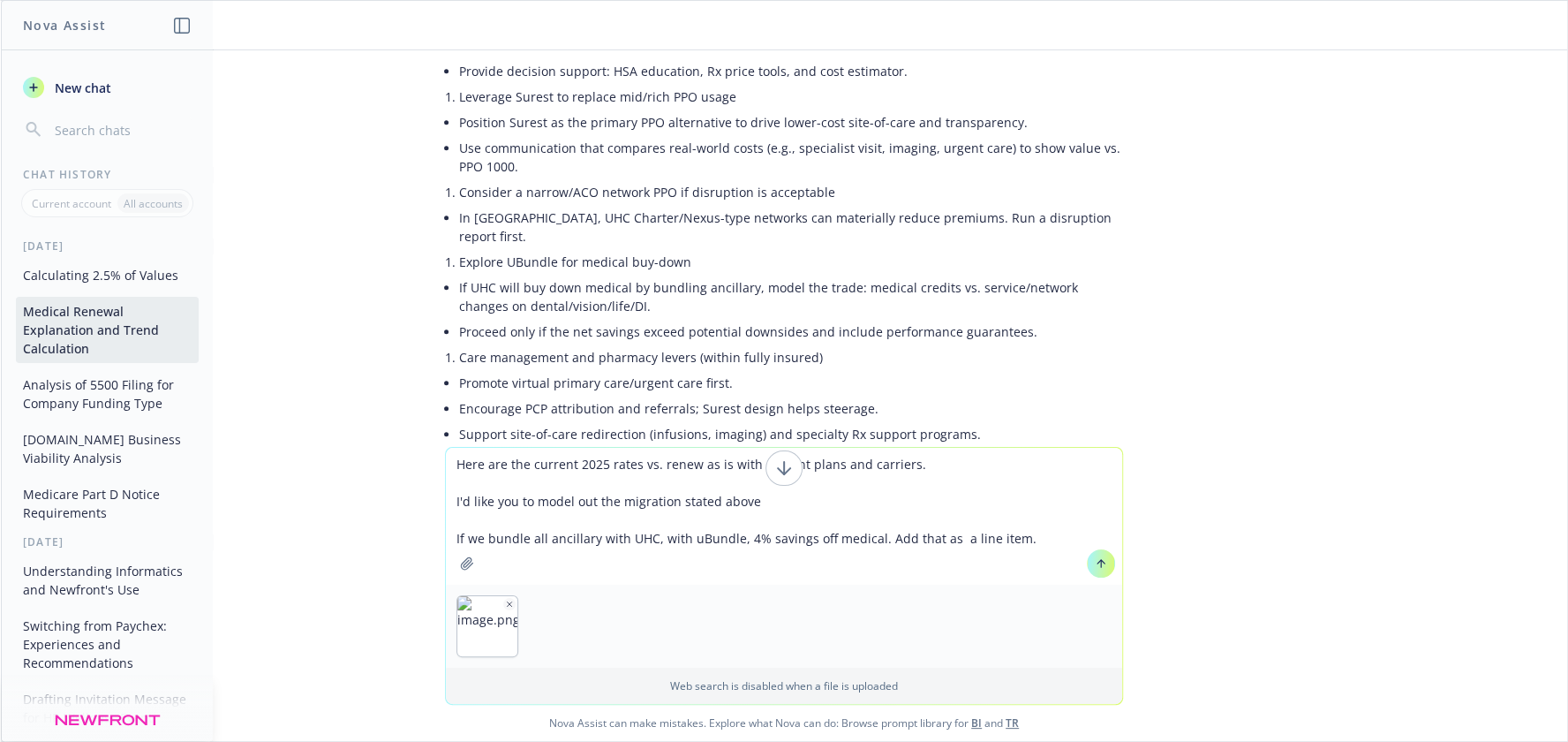
click at [693, 590] on div at bounding box center [783, 627] width 676 height 83
click at [604, 621] on div at bounding box center [783, 627] width 676 height 83
click at [597, 565] on textarea "Here are the current 2025 rates vs. renew as is with current plans and carriers…" at bounding box center [783, 516] width 676 height 137
click at [501, 571] on textarea "Here are the current 2025 rates vs. renew as is with current plans and carriers…" at bounding box center [783, 516] width 676 height 137
click at [1028, 540] on textarea "Here are the current 2025 rates vs. renew as is with current plans and carriers…" at bounding box center [783, 516] width 676 height 137
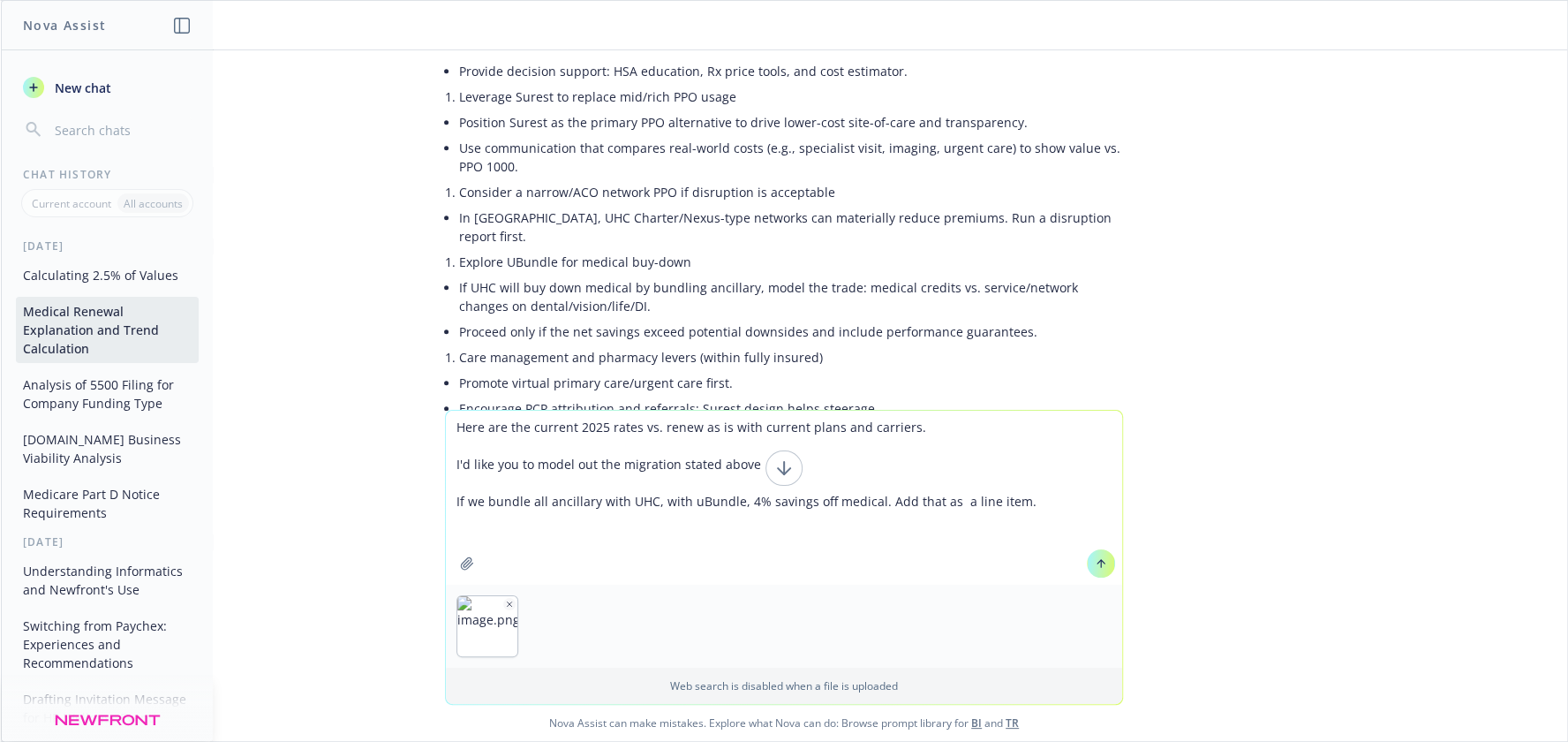
paste textarea
type textarea "Here are the current 2025 rates vs. renew as is with current plans and carriers…"
click at [1101, 567] on icon at bounding box center [1101, 564] width 0 height 7
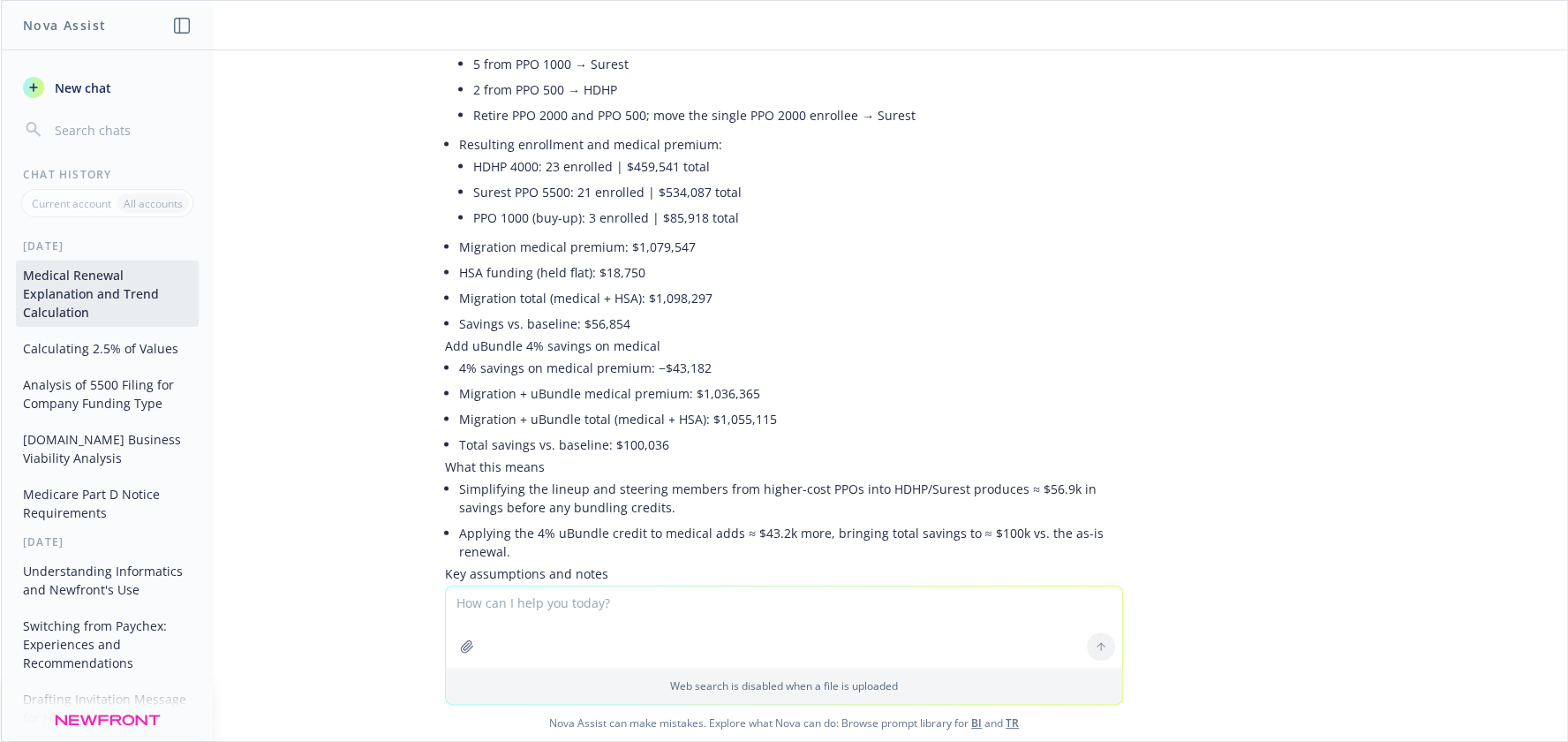
scroll to position [8084, 0]
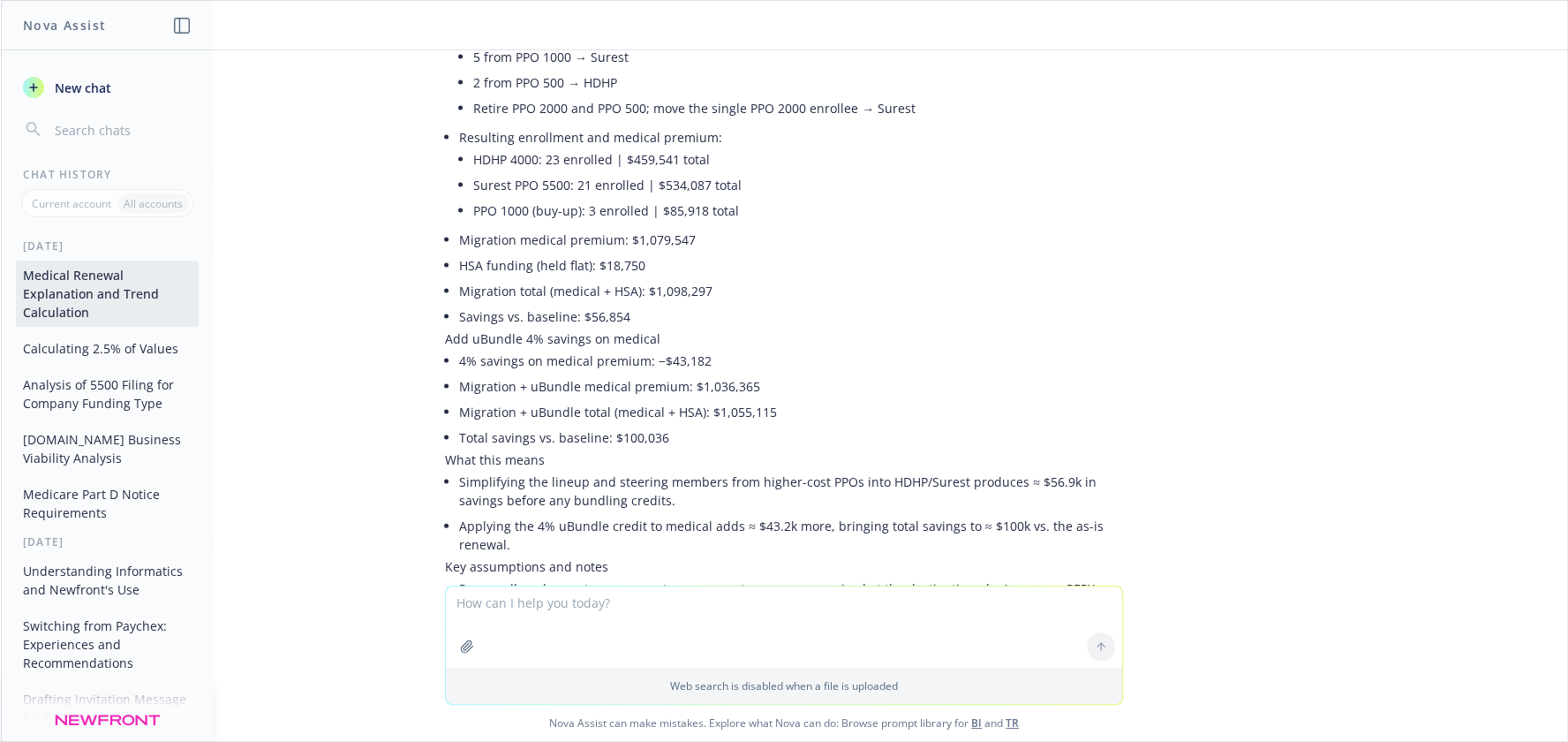
click at [944, 727] on li "If you want, I can also show a scenario where the 4% uBundle credit applies to …" at bounding box center [791, 749] width 664 height 44
drag, startPoint x: 1052, startPoint y: 524, endPoint x: 1014, endPoint y: 527, distance: 38.1
drag, startPoint x: 690, startPoint y: 403, endPoint x: 784, endPoint y: 460, distance: 109.9
click at [693, 620] on li "HSA funding was held flat at $18,750. If HDHP enrollment increases and you main…" at bounding box center [791, 652] width 664 height 63
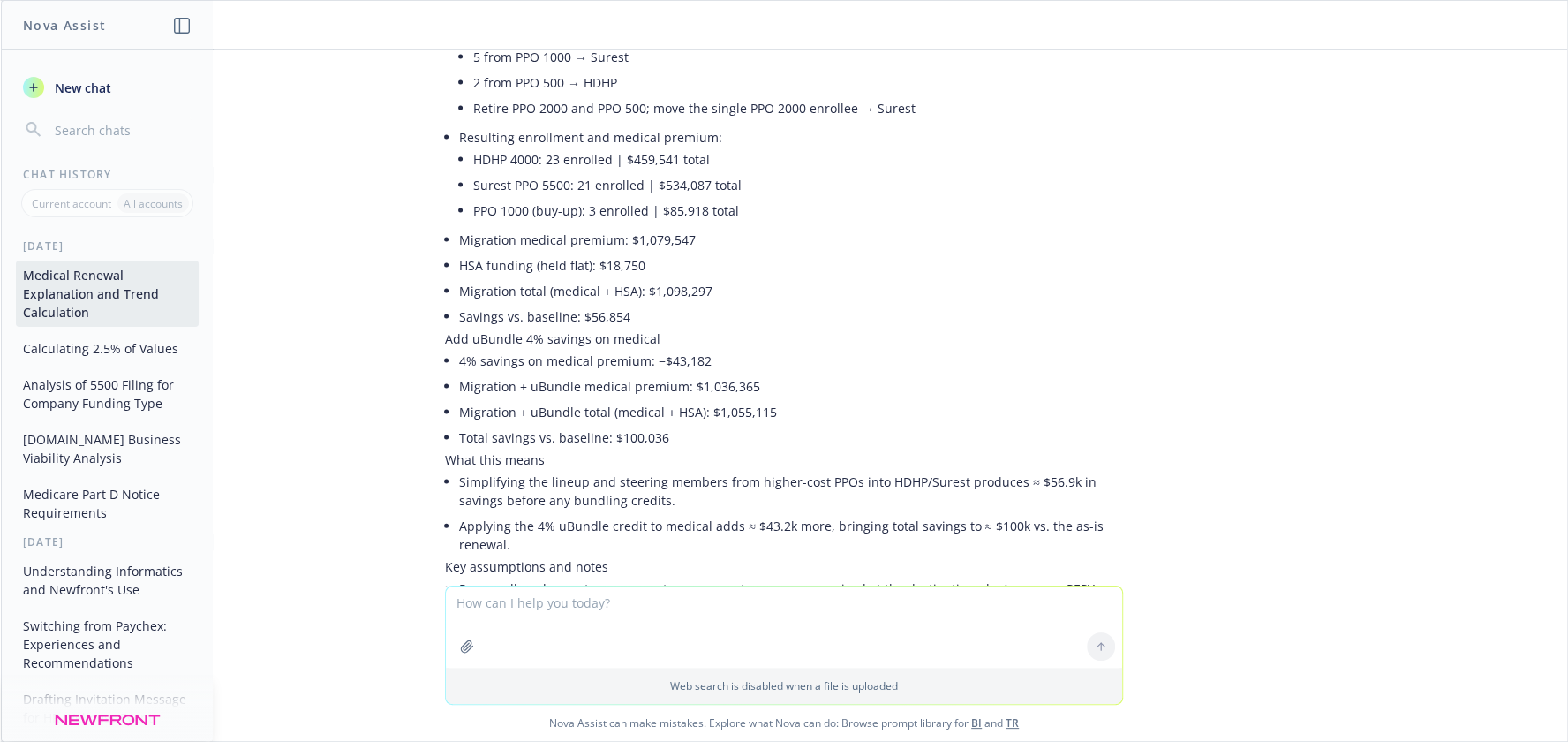
drag, startPoint x: 1104, startPoint y: 511, endPoint x: 1160, endPoint y: 496, distance: 58.0
click at [1112, 510] on div "Thanks—here’s a quantified model using your 2025 vs. 2026 data, the requested m…" at bounding box center [784, 247] width 707 height 1126
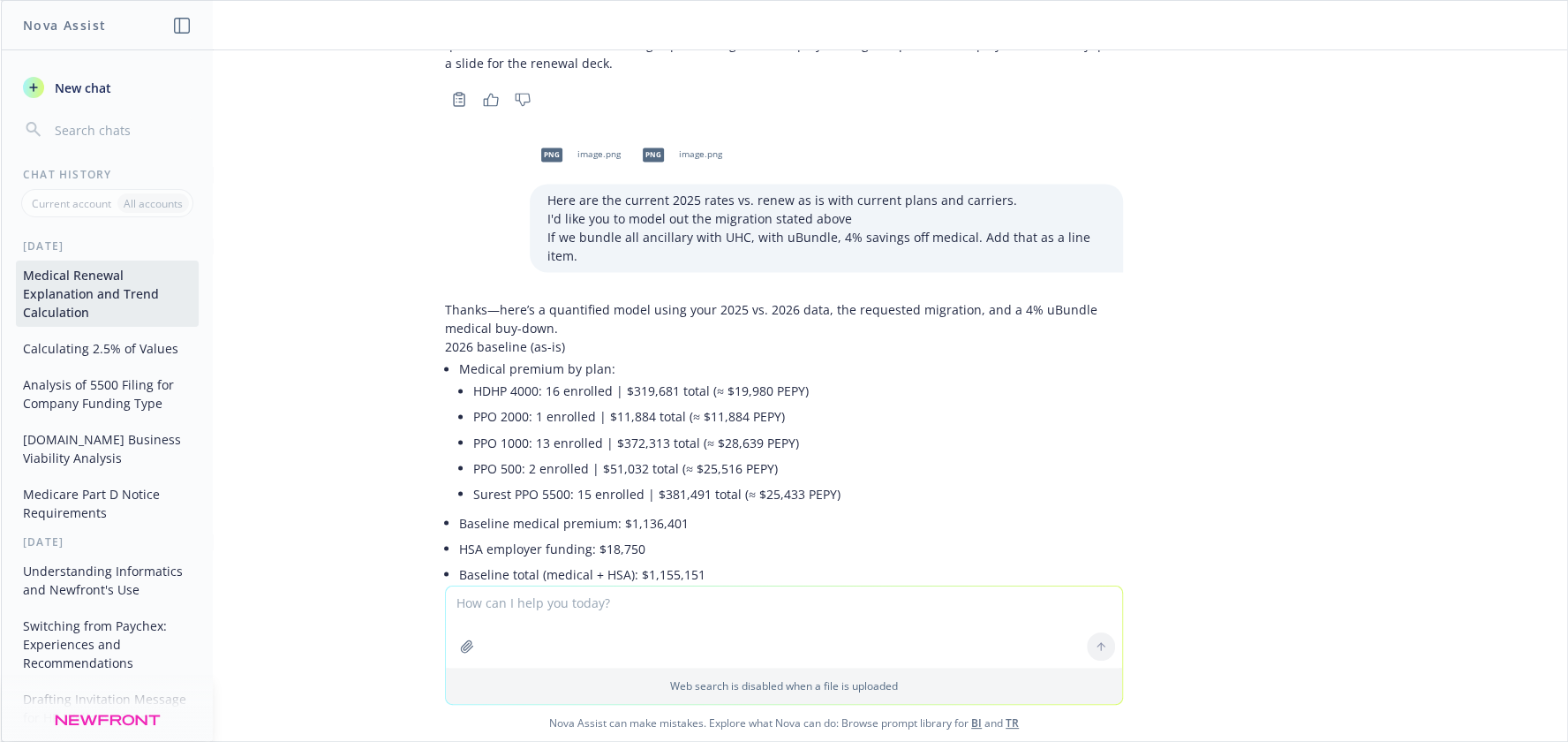
scroll to position [7447, 0]
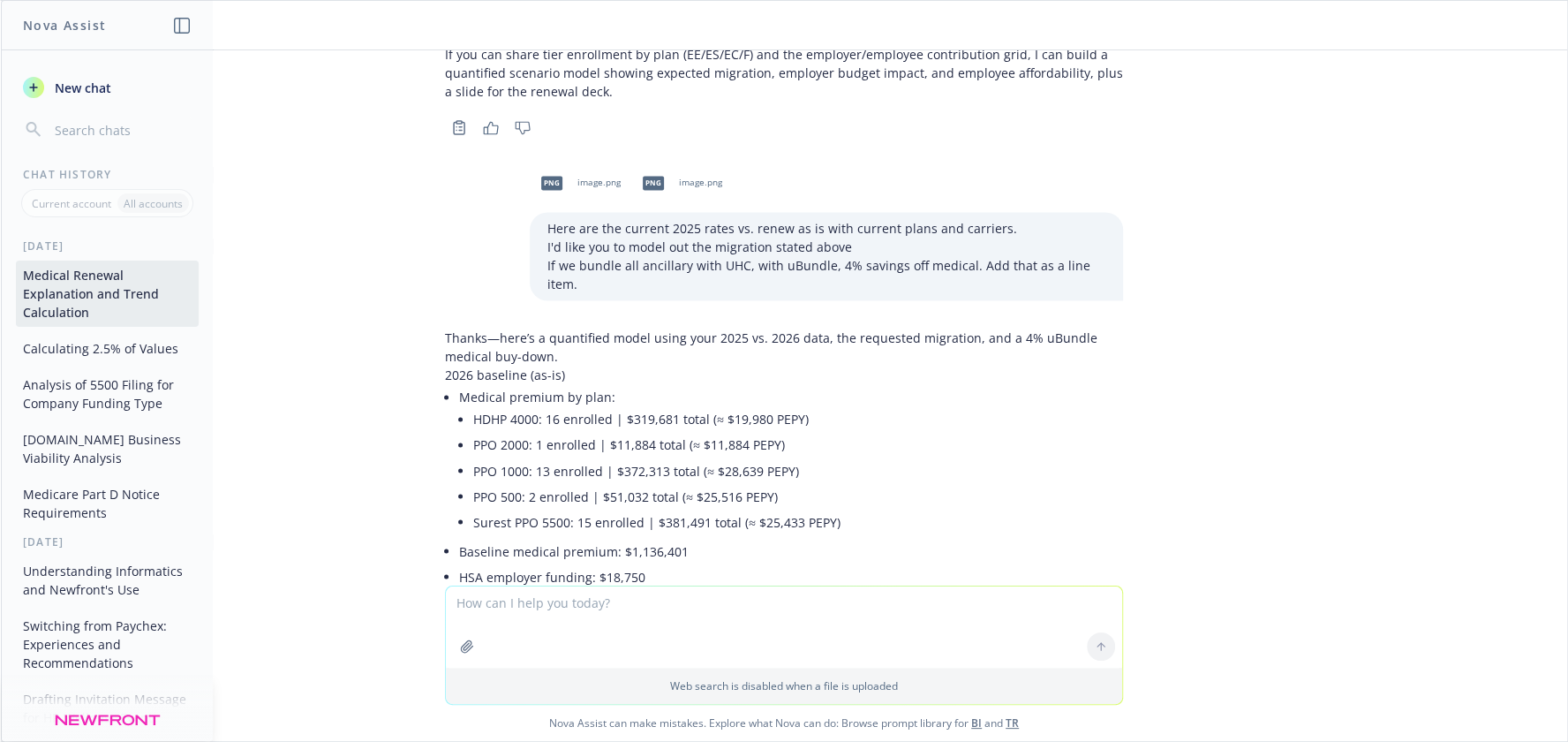
click at [719, 484] on li "PPO 500: 2 enrolled | $51,032 total (≈ $25,516 PEPY)" at bounding box center [798, 497] width 650 height 26
click at [732, 484] on li "PPO 500: 2 enrolled | $51,032 total (≈ $25,516 PEPY)" at bounding box center [798, 497] width 650 height 26
click at [574, 484] on li "PPO 500: 2 enrolled | $51,032 total (≈ $25,516 PEPY)" at bounding box center [798, 497] width 650 height 26
click at [761, 484] on li "PPO 500: 2 enrolled | $51,032 total (≈ $25,516 PEPY)" at bounding box center [798, 497] width 650 height 26
drag, startPoint x: 622, startPoint y: 233, endPoint x: 461, endPoint y: 177, distance: 170.5
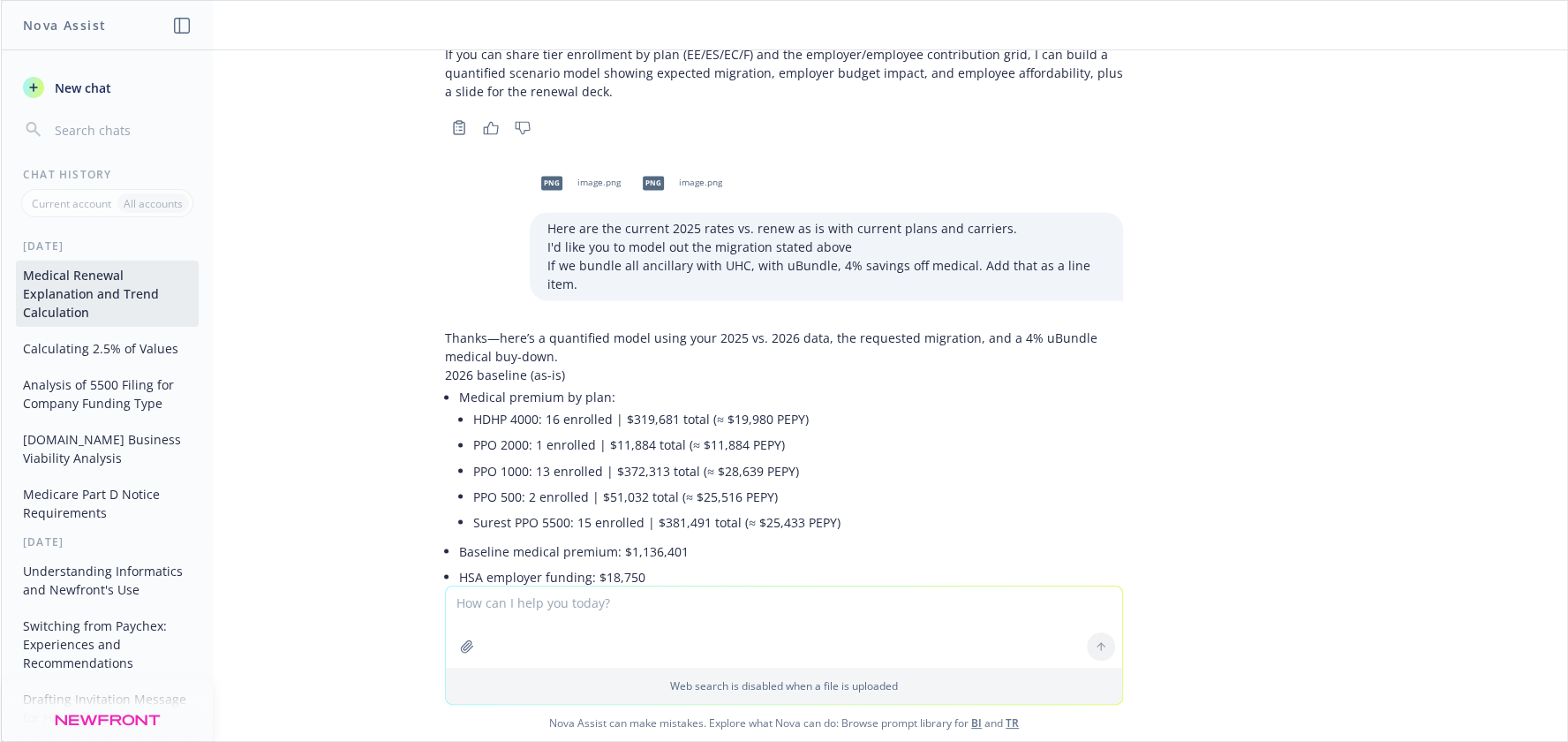
click at [612, 484] on li "PPO 500: 2 enrolled | $51,032 total (≈ $25,516 PEPY)" at bounding box center [798, 497] width 650 height 26
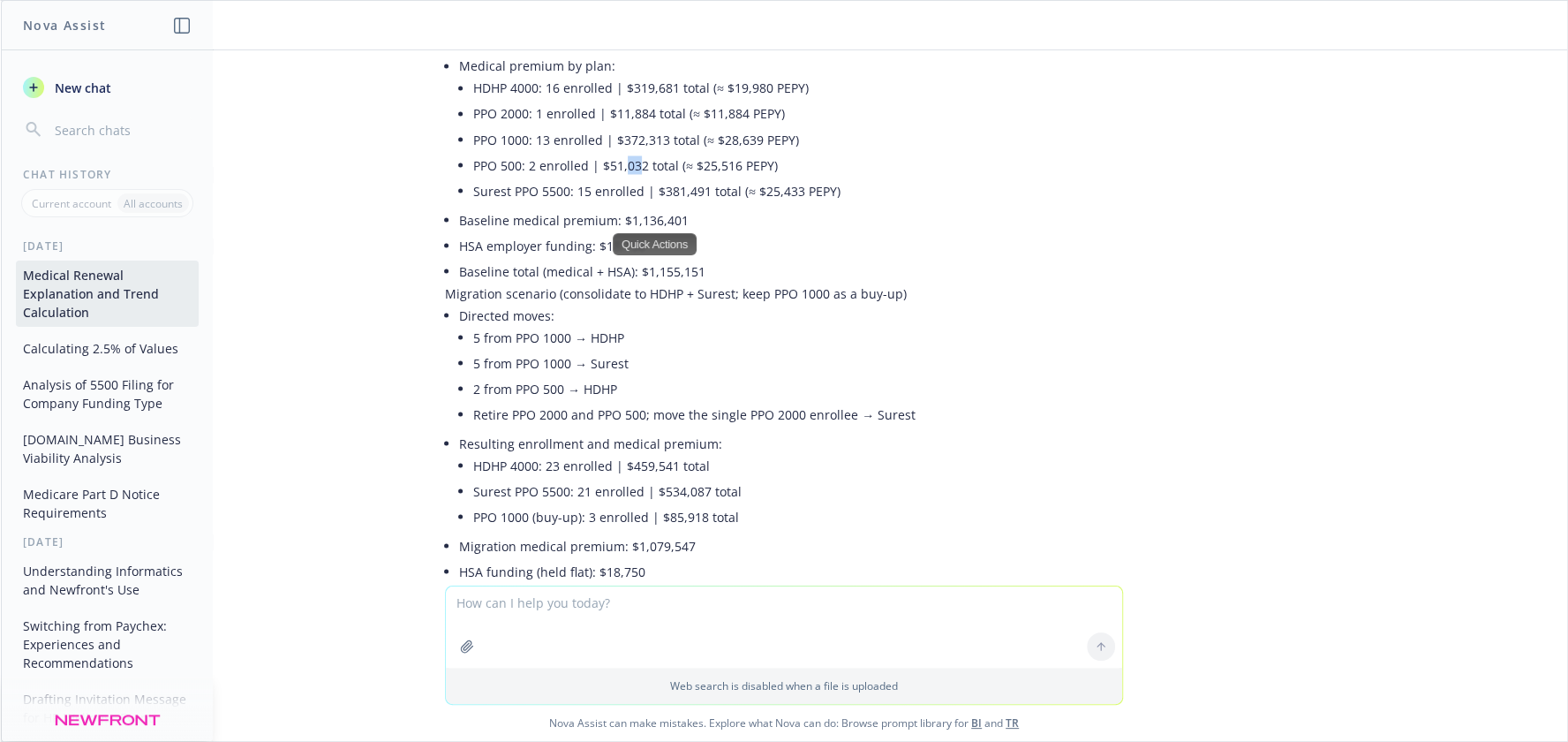
scroll to position [7665, 0]
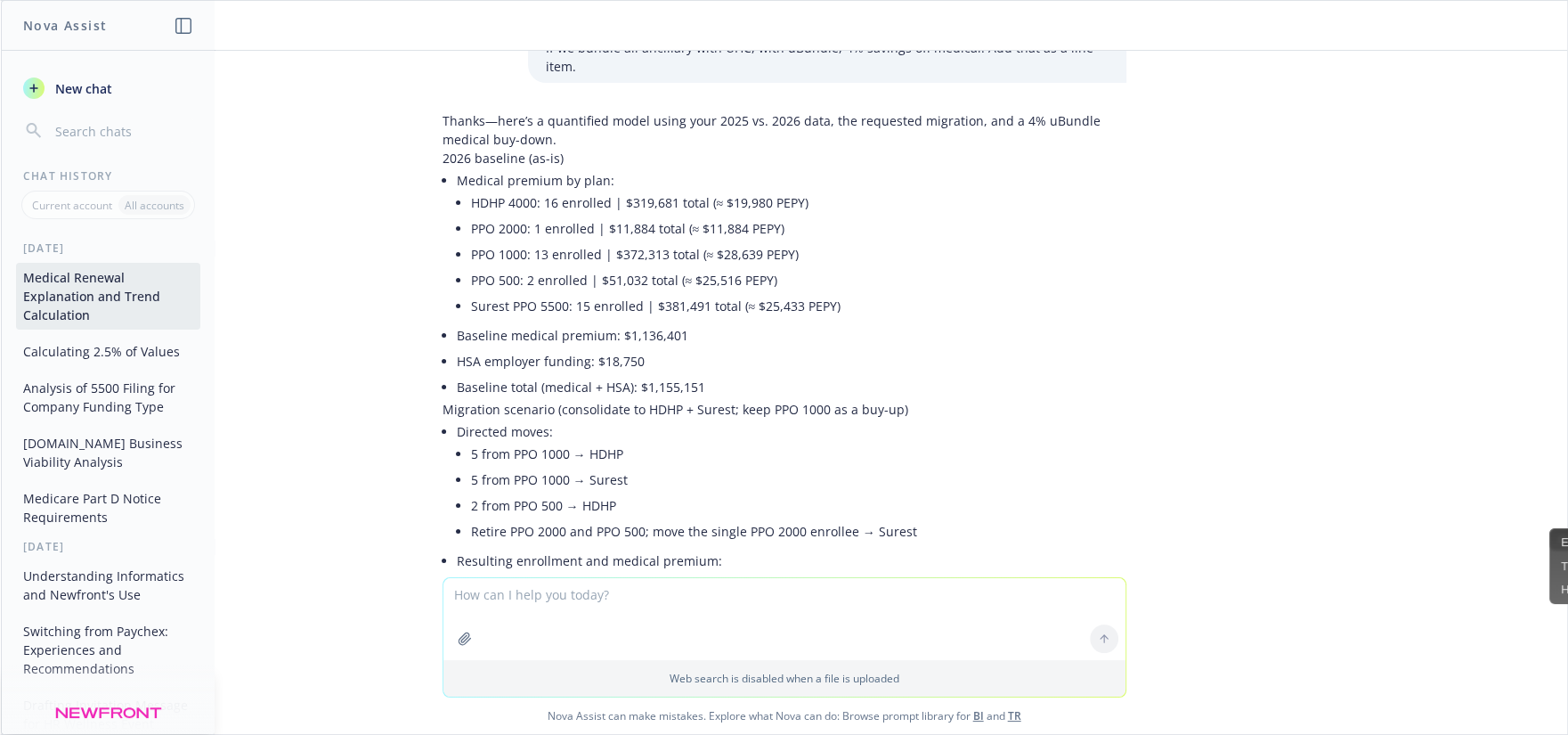
click at [358, 371] on div "Use the underwriter's message about why he wasn't able to reduce the medical re…" at bounding box center [784, 314] width 1566 height 527
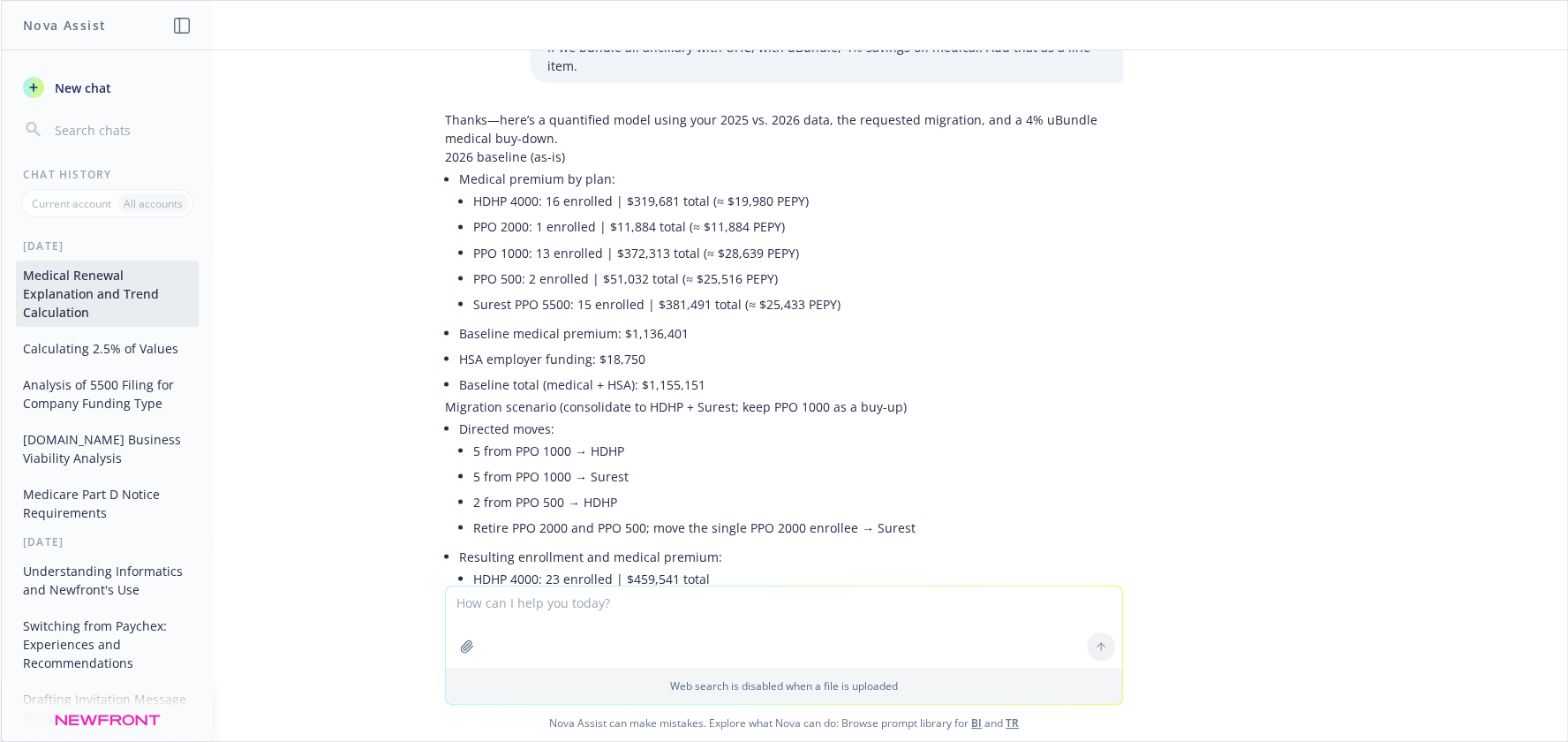
click at [1332, 491] on div "Use the underwriter's message about why he wasn't able to reduce the medical re…" at bounding box center [784, 318] width 1566 height 535
click at [738, 621] on textarea at bounding box center [783, 628] width 676 height 81
click at [783, 632] on textarea at bounding box center [783, 628] width 676 height 81
drag, startPoint x: 827, startPoint y: 605, endPoint x: 915, endPoint y: 6, distance: 605.4
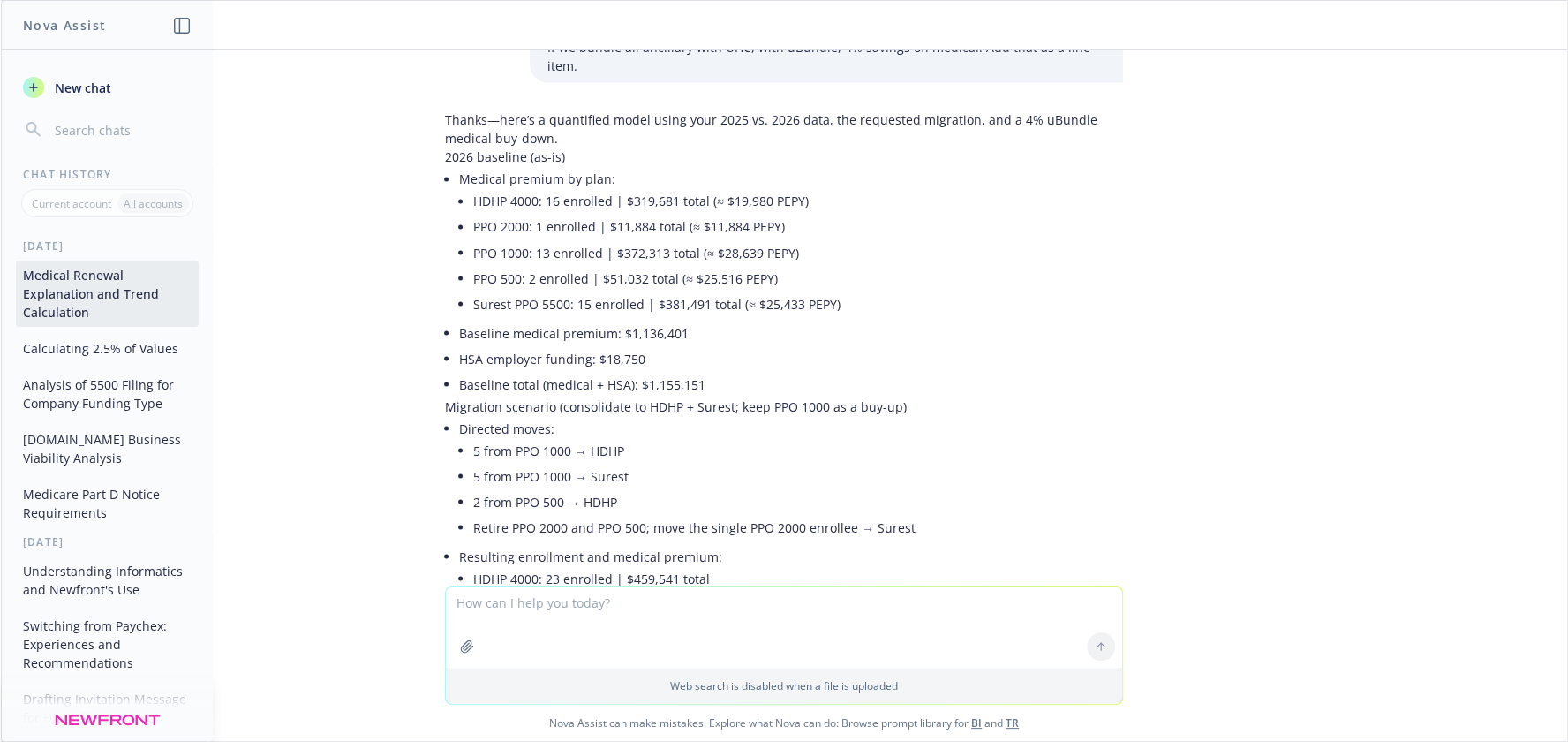
click at [829, 599] on textarea at bounding box center [783, 628] width 676 height 81
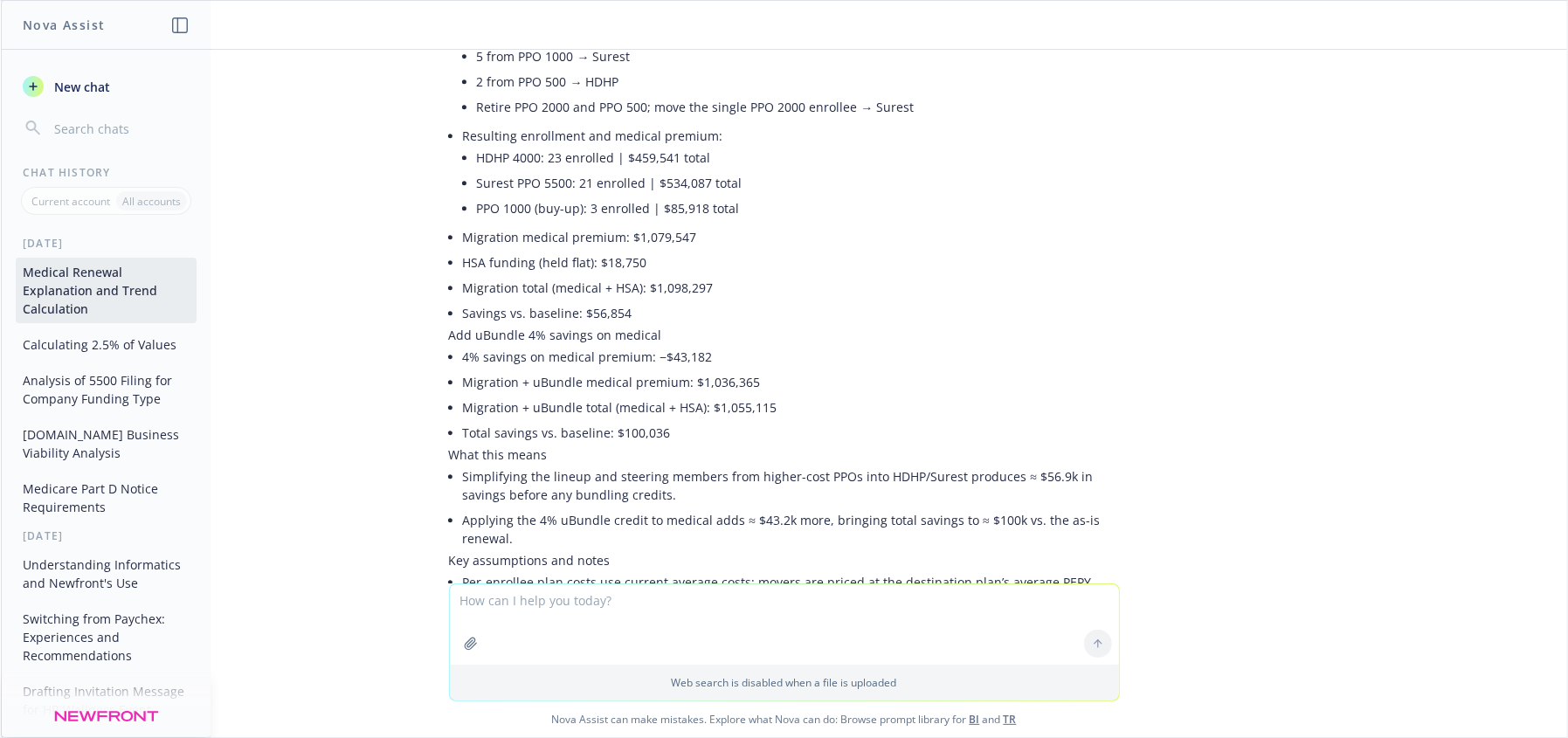
scroll to position [7986, 0]
drag, startPoint x: 1308, startPoint y: 447, endPoint x: 1276, endPoint y: 440, distance: 32.8
click at [1309, 447] on div "Use the underwriter's message about why he wasn't able to reduce the medical re…" at bounding box center [784, 317] width 1566 height 534
click at [1224, 511] on div "Use the underwriter's message about why he wasn't able to reduce the medical re…" at bounding box center [784, 317] width 1566 height 534
drag, startPoint x: 1478, startPoint y: 292, endPoint x: 1308, endPoint y: 11, distance: 328.4
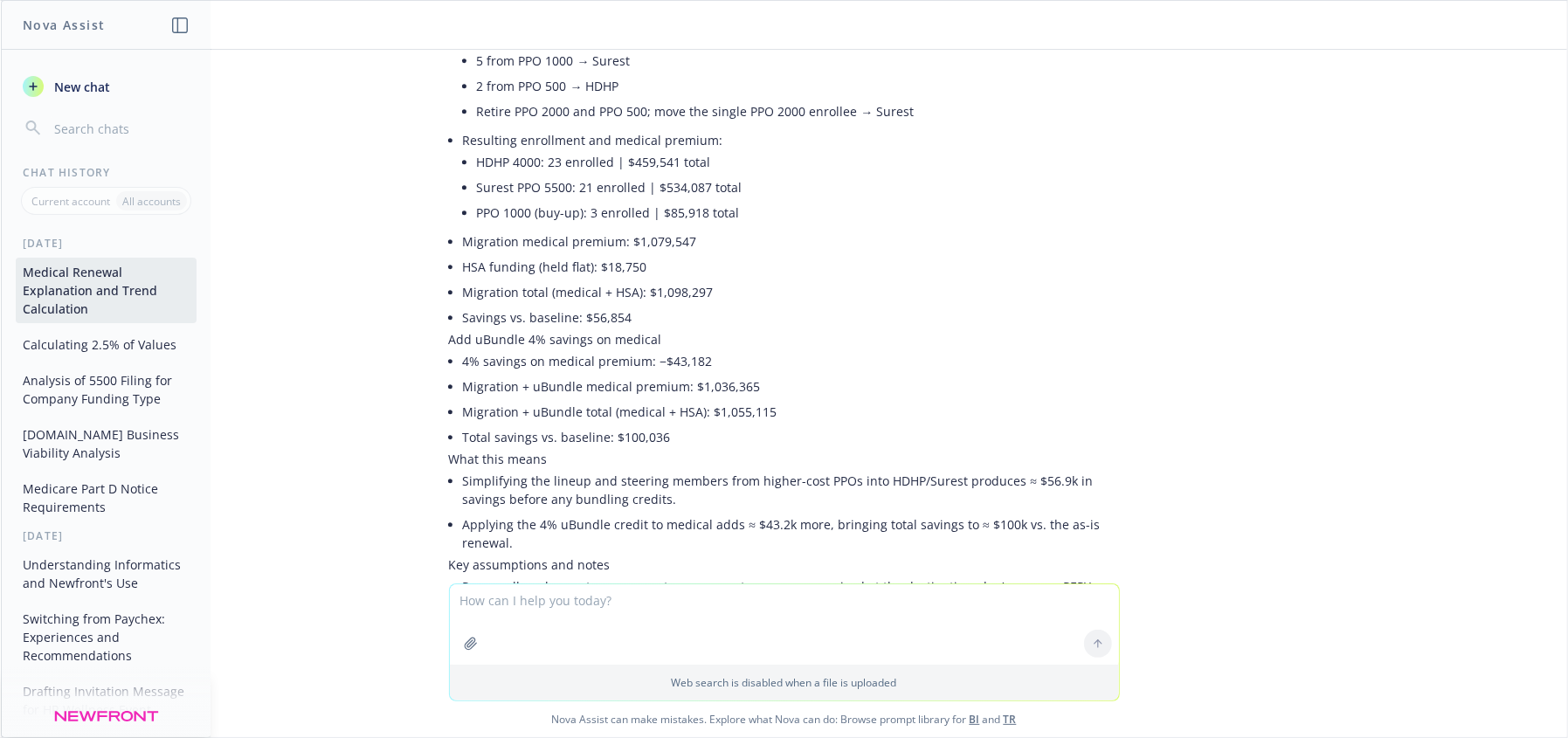
click at [1458, 265] on div "Use the underwriter's message about why he wasn't able to reduce the medical re…" at bounding box center [784, 317] width 1566 height 534
